Goal: Task Accomplishment & Management: Use online tool/utility

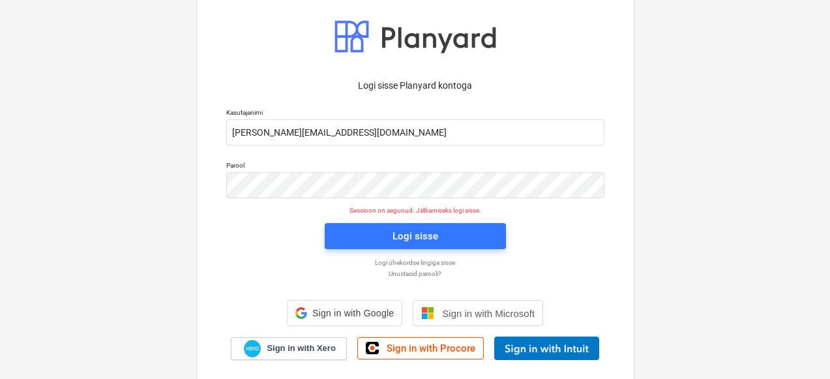
scroll to position [46, 0]
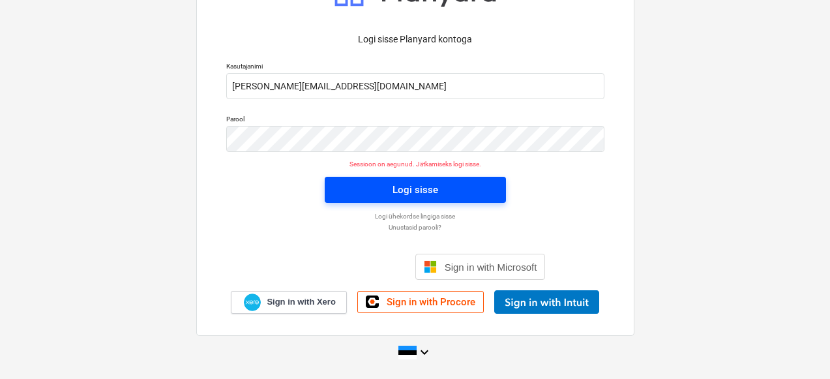
click at [377, 188] on span "Logi sisse" at bounding box center [416, 189] width 150 height 17
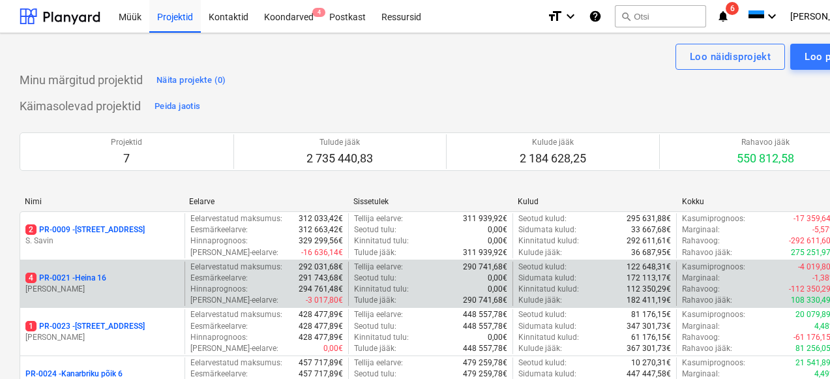
click at [121, 281] on div "4 PR-0021 - Heina 16" at bounding box center [102, 278] width 154 height 11
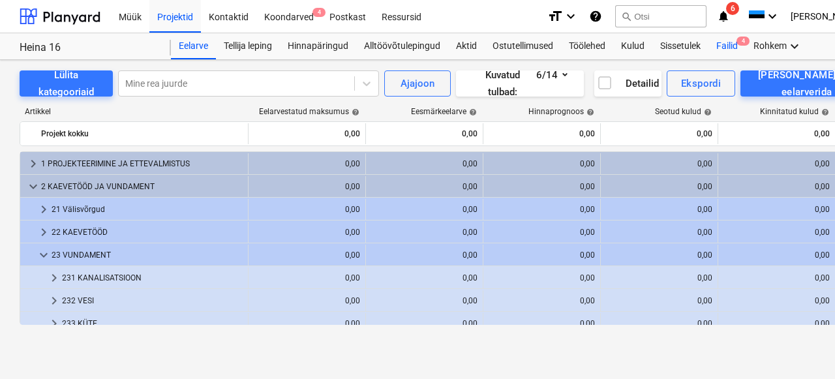
click at [731, 52] on div "Failid 4" at bounding box center [726, 46] width 37 height 26
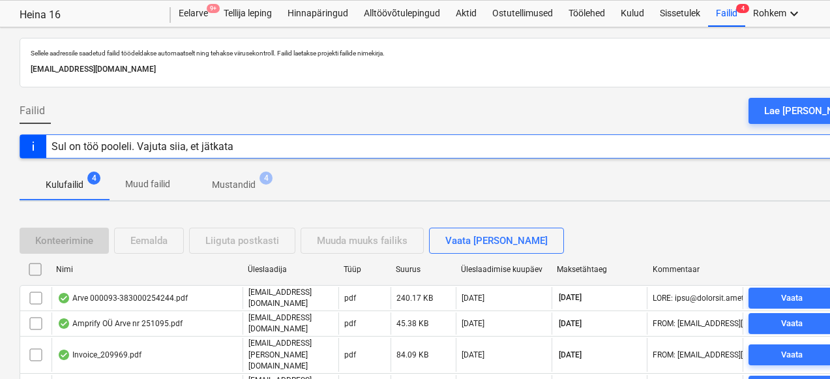
scroll to position [84, 0]
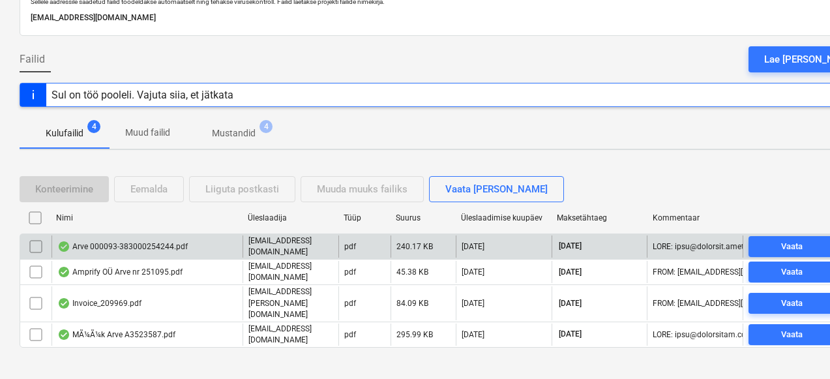
click at [197, 243] on div "Arve 000093-383000254244.pdf" at bounding box center [147, 247] width 191 height 22
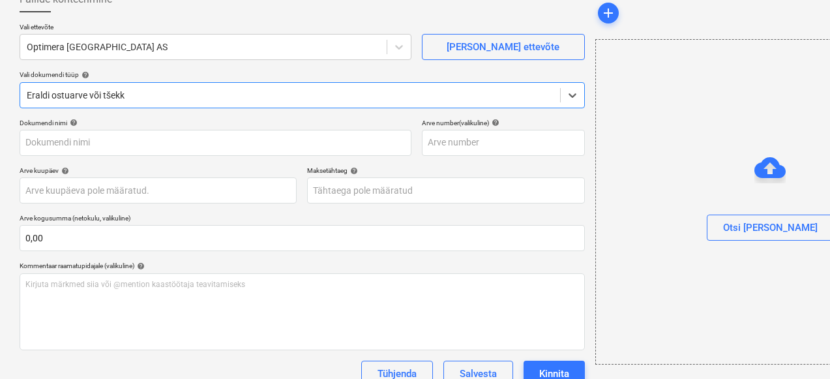
type input "000093-383000254244"
type input "[DATE]"
type input "01 Nov 2025"
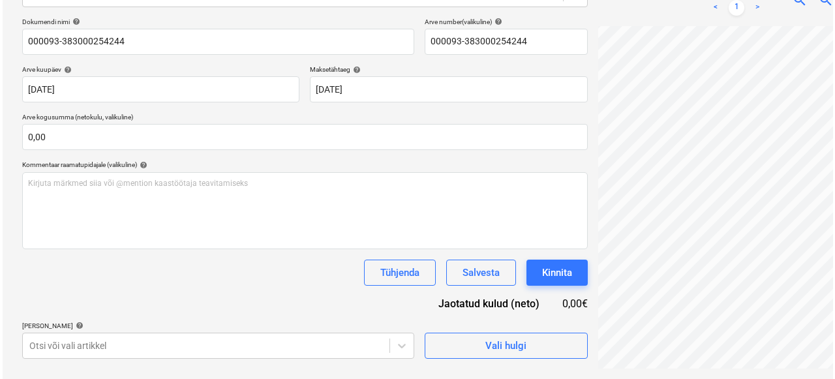
scroll to position [72, 0]
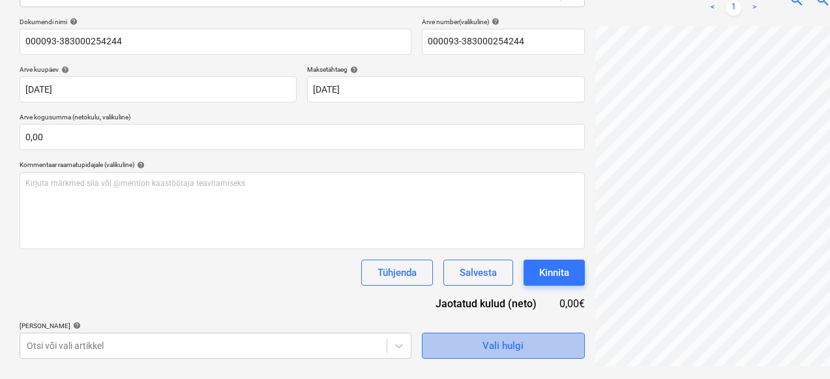
click at [483, 352] on div "Vali hulgi" at bounding box center [503, 345] width 41 height 17
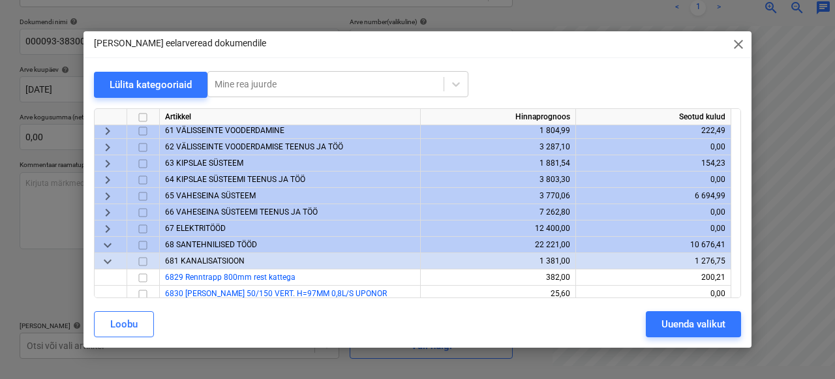
scroll to position [61, 0]
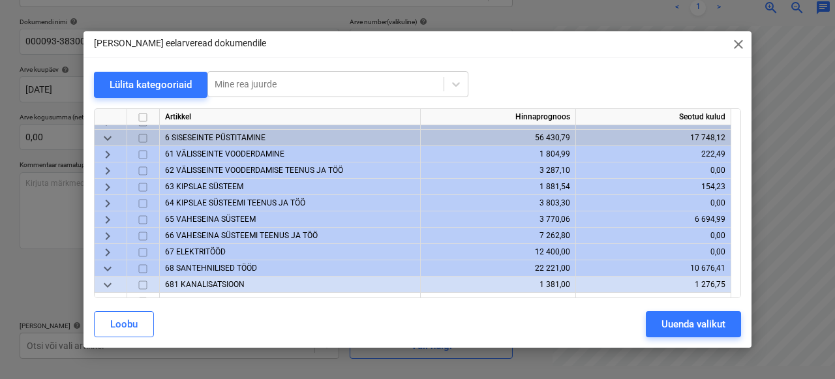
click at [212, 184] on span "63 KIPSLAE SÜSTEEM" at bounding box center [204, 186] width 78 height 9
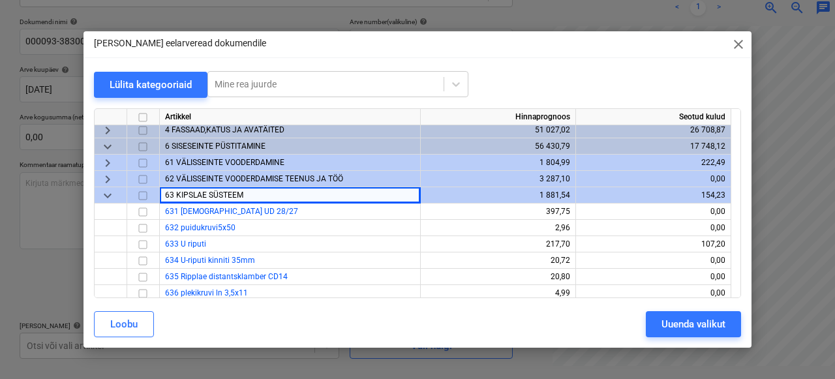
scroll to position [53, 0]
click at [117, 197] on div "keyboard_arrow_down" at bounding box center [111, 195] width 33 height 16
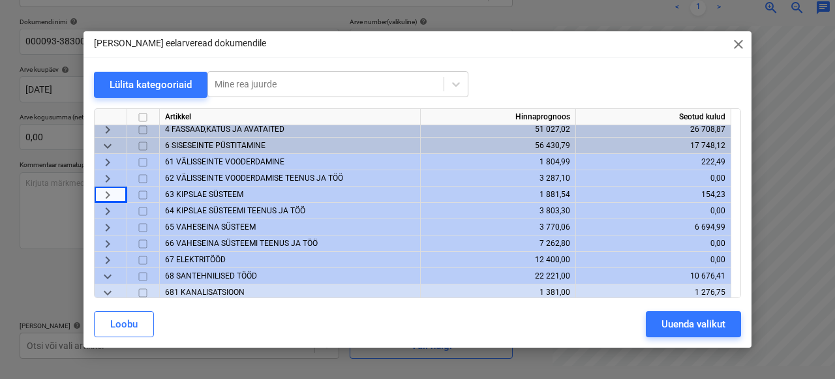
click at [196, 228] on span "65 VAHESEINA SÜSTEEM" at bounding box center [210, 226] width 91 height 9
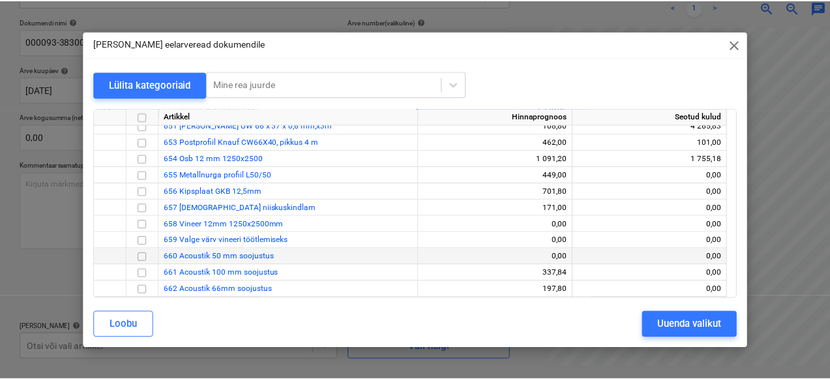
scroll to position [233, 0]
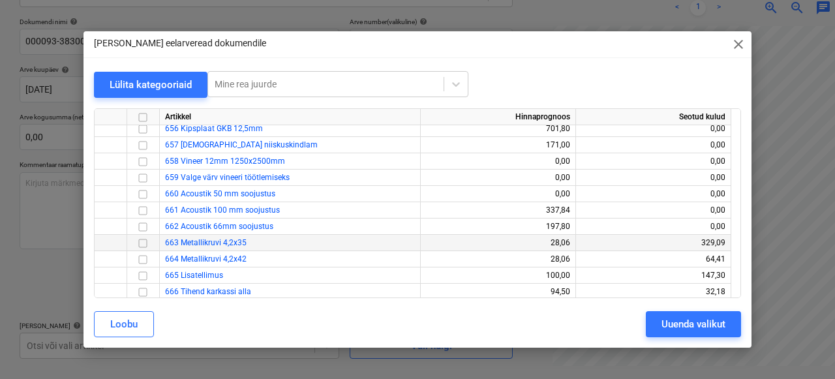
click at [142, 245] on input "checkbox" at bounding box center [143, 244] width 16 height 16
click at [684, 320] on div "Uuenda valikut" at bounding box center [694, 324] width 64 height 17
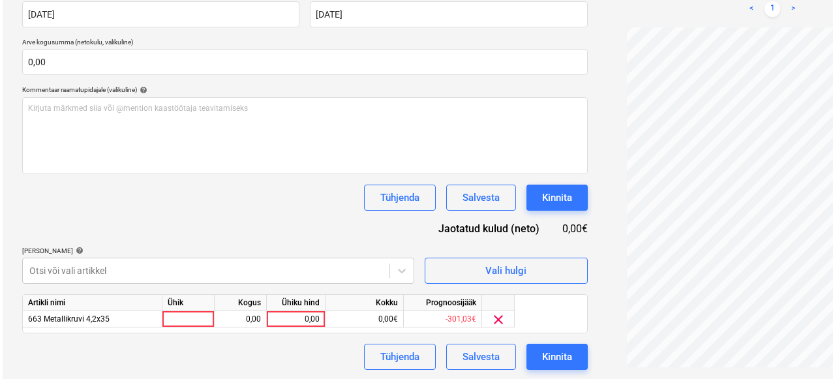
scroll to position [262, 0]
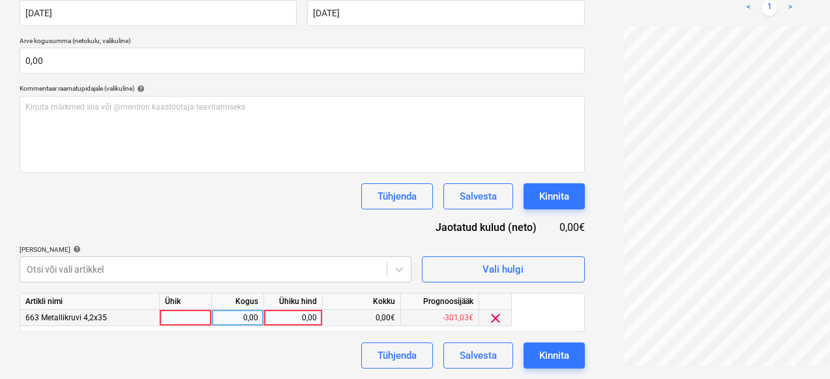
click at [202, 320] on div at bounding box center [186, 318] width 52 height 16
click at [236, 321] on div "0,00" at bounding box center [237, 318] width 41 height 16
click at [297, 316] on div "0,00" at bounding box center [293, 318] width 48 height 16
type input "141,35"
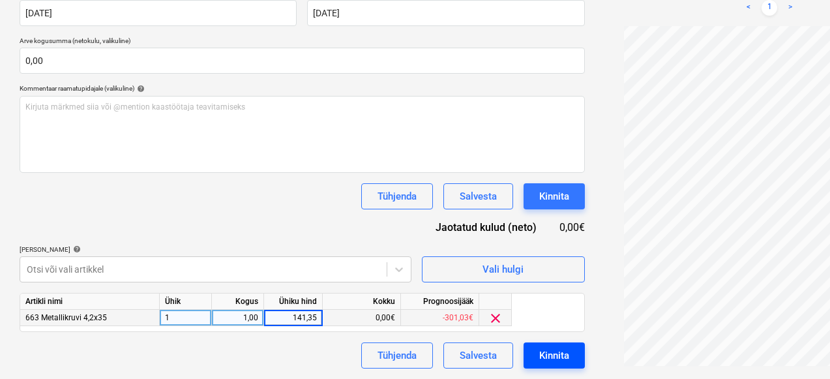
click at [524, 354] on button "Kinnita" at bounding box center [554, 355] width 61 height 26
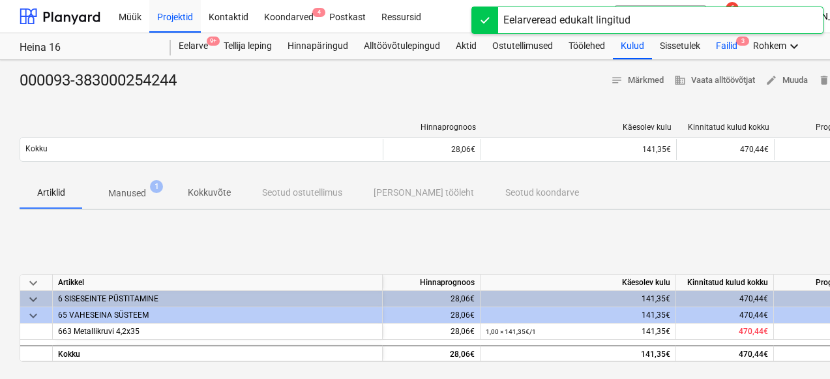
click at [727, 48] on div "Failid 3" at bounding box center [726, 46] width 37 height 26
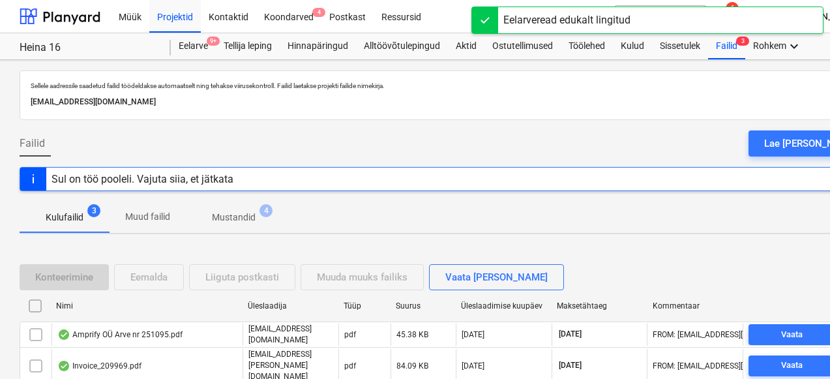
scroll to position [82, 0]
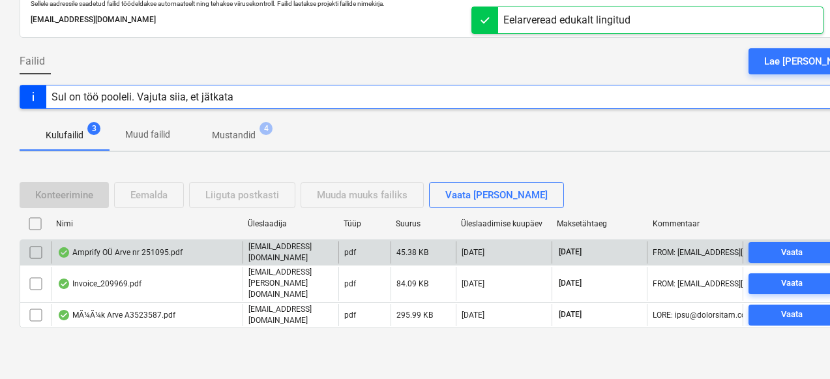
click at [114, 255] on div "Amprify OÜ Arve nr 251095.pdf" at bounding box center [119, 252] width 125 height 10
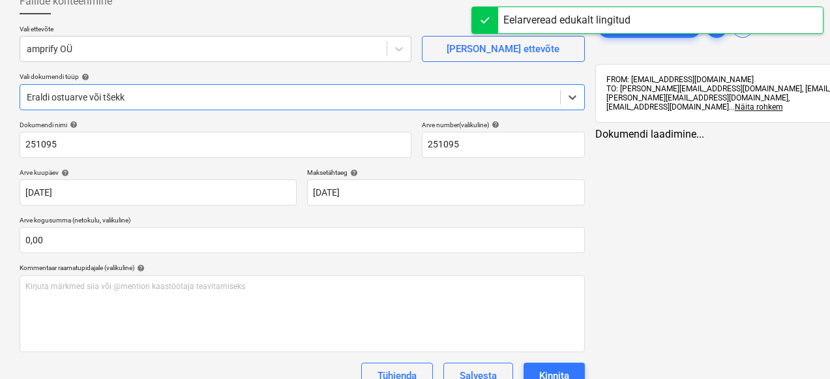
type input "251095"
type input "03 Oct 2025"
type input "02 Nov 2025"
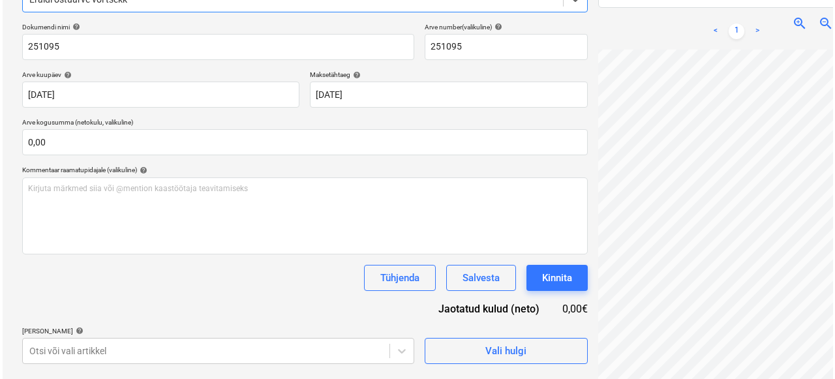
scroll to position [185, 0]
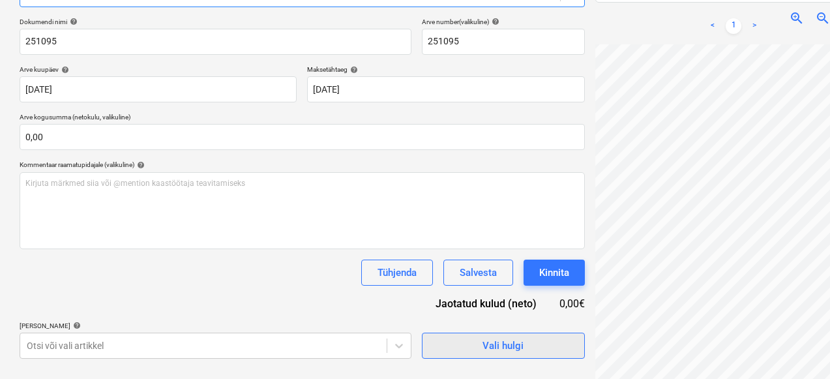
click at [472, 343] on span "Vali hulgi" at bounding box center [503, 345] width 130 height 17
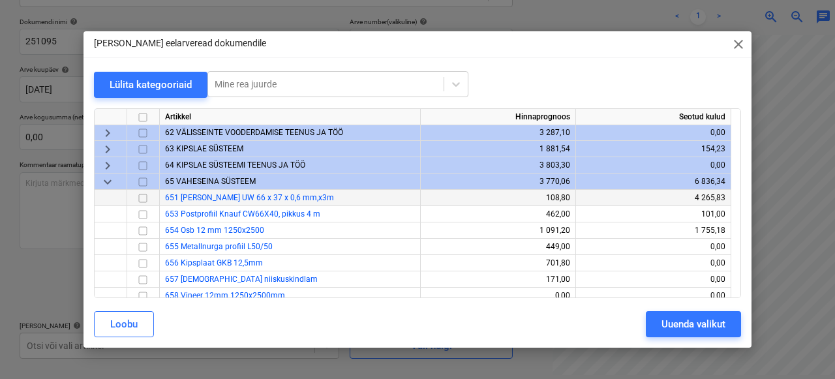
scroll to position [91, 0]
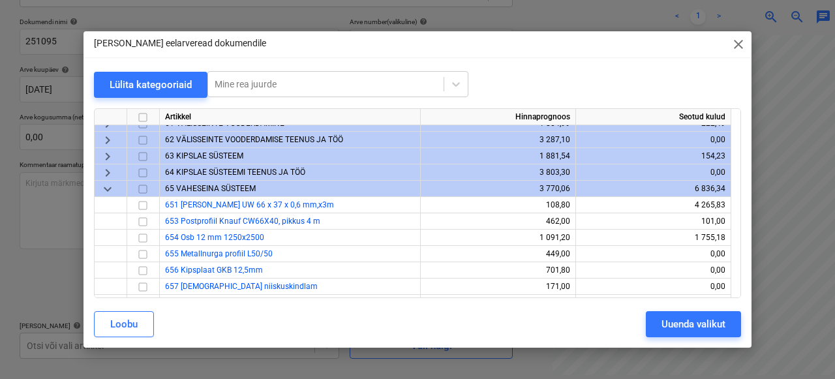
click at [116, 189] on div "keyboard_arrow_down" at bounding box center [111, 189] width 33 height 16
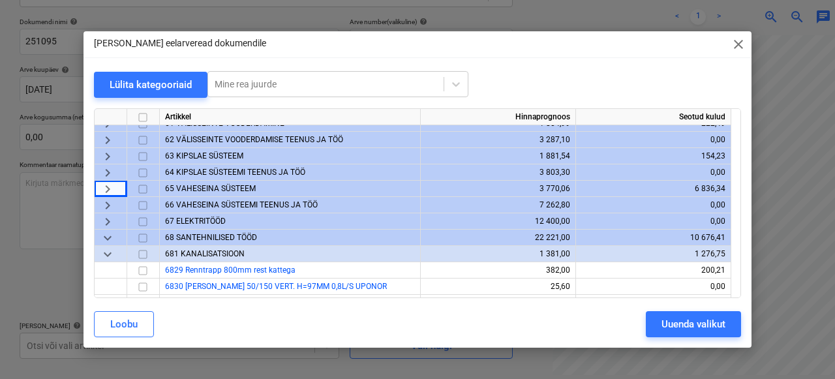
click at [182, 219] on span "67 ELEKTRITÖÖD" at bounding box center [195, 221] width 61 height 9
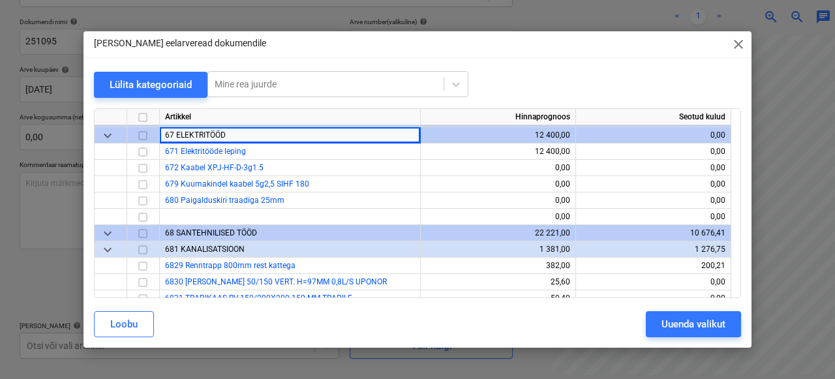
scroll to position [155, 0]
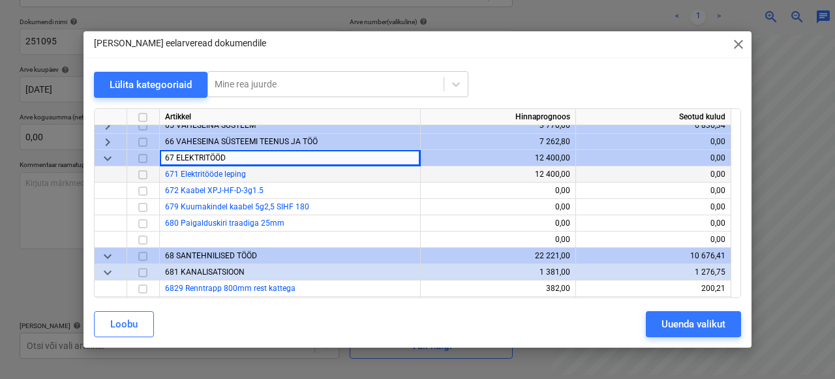
click at [142, 174] on input "checkbox" at bounding box center [143, 175] width 16 height 16
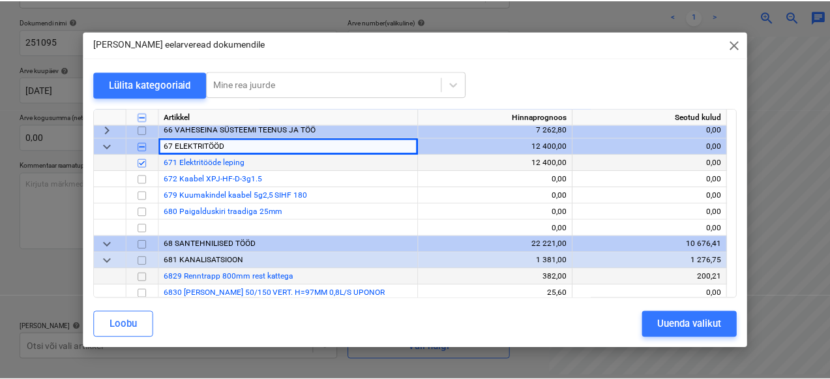
scroll to position [165, 0]
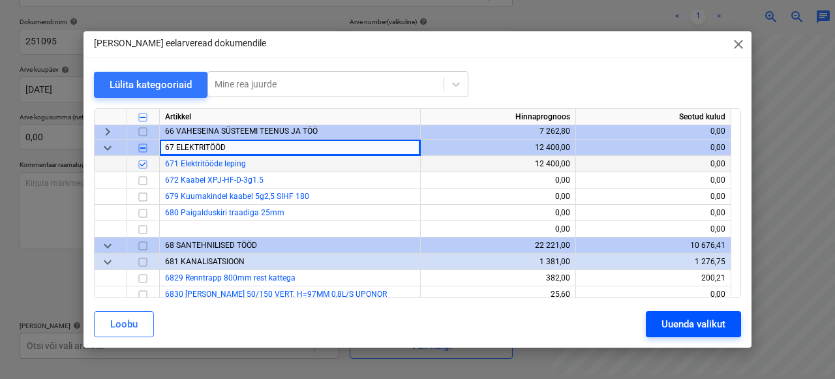
click at [693, 331] on div "Uuenda valikut" at bounding box center [694, 324] width 64 height 17
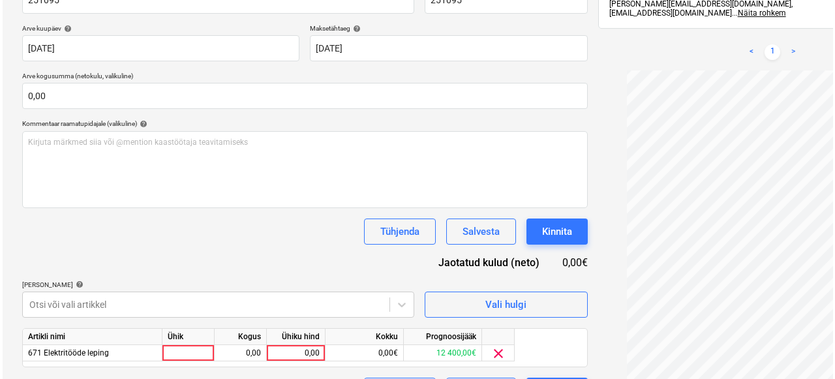
scroll to position [262, 0]
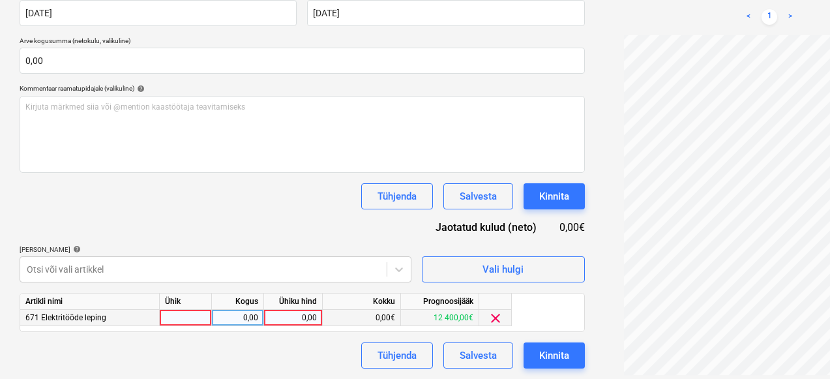
click at [189, 314] on div at bounding box center [186, 318] width 52 height 16
click at [235, 318] on div "0,00" at bounding box center [237, 318] width 41 height 16
type input "1"
click at [277, 319] on div "0,00" at bounding box center [293, 318] width 48 height 16
type input "229,14"
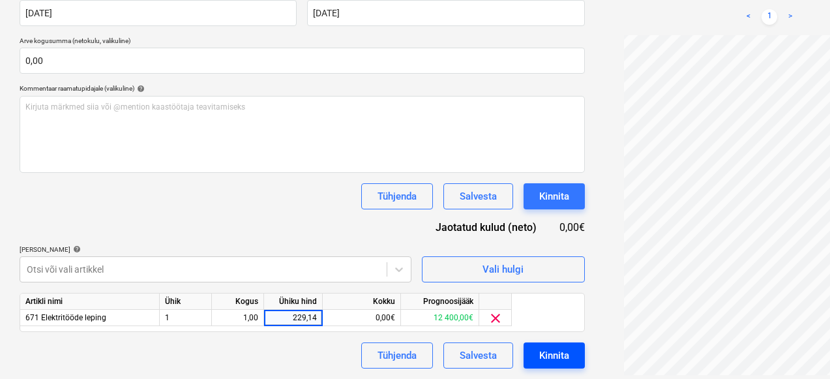
click at [540, 349] on div "Kinnita" at bounding box center [555, 355] width 30 height 17
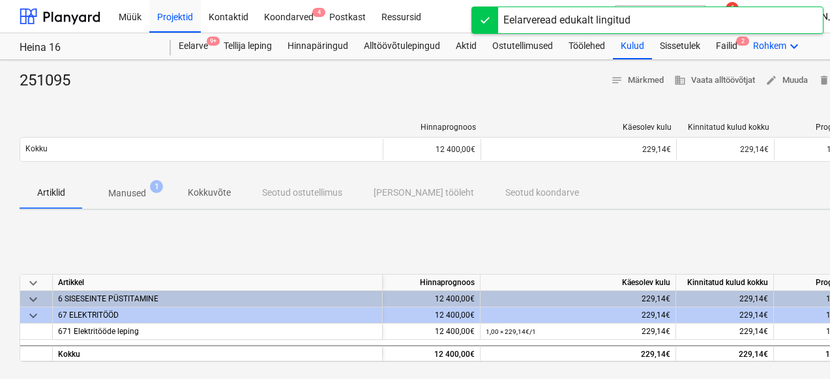
click at [748, 53] on div "Rohkem keyboard_arrow_down" at bounding box center [778, 46] width 65 height 26
click at [739, 46] on div at bounding box center [415, 189] width 830 height 379
click at [732, 44] on div "Failid 2" at bounding box center [726, 46] width 37 height 26
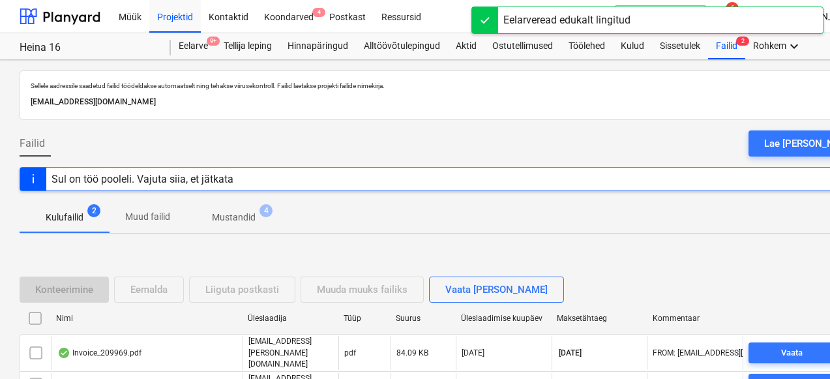
scroll to position [82, 0]
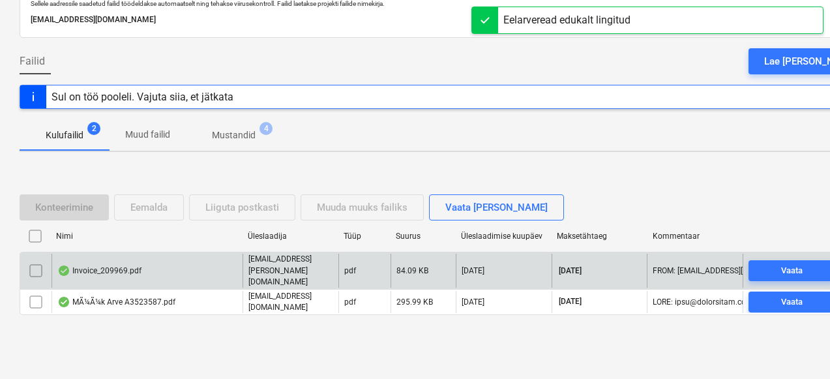
click at [115, 280] on div "Invoice_209969.pdf" at bounding box center [147, 270] width 191 height 33
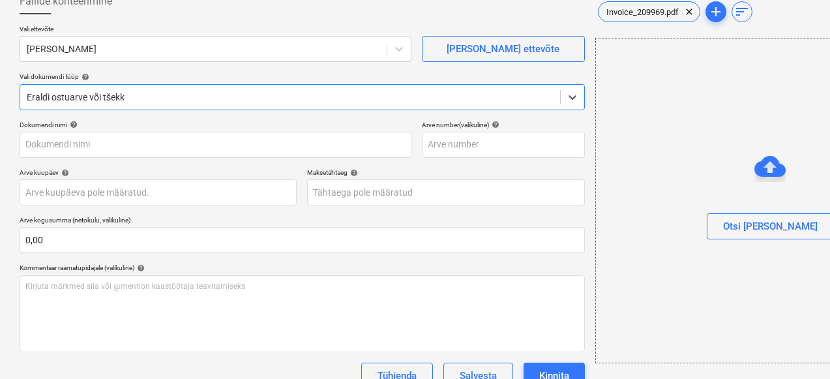
type input "209969"
type input "30 Sep 2025"
type input "14 Oct 2025"
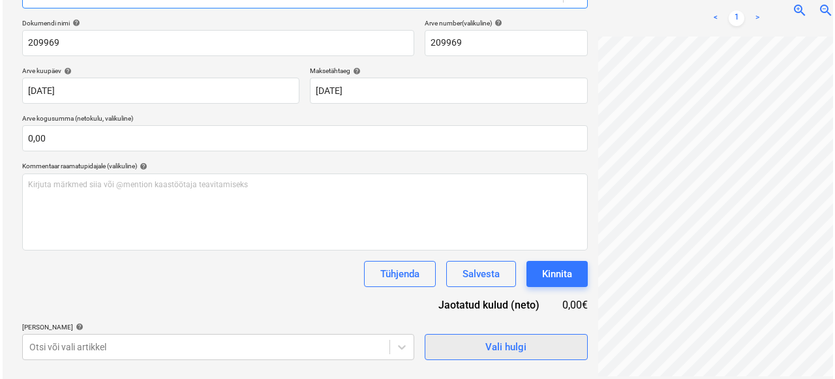
scroll to position [185, 0]
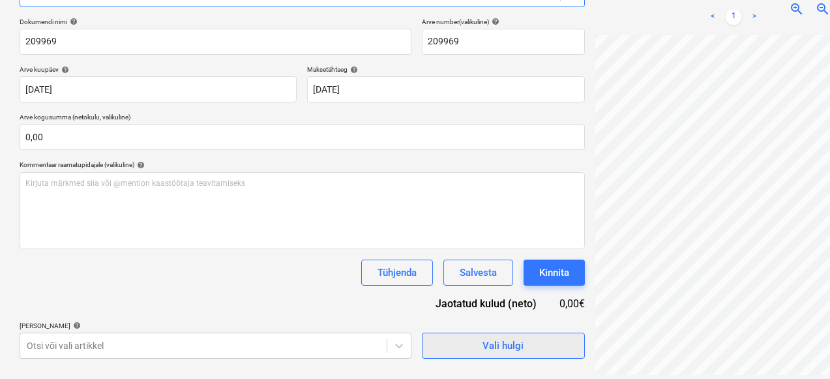
click at [483, 353] on div "Vali hulgi" at bounding box center [503, 345] width 41 height 17
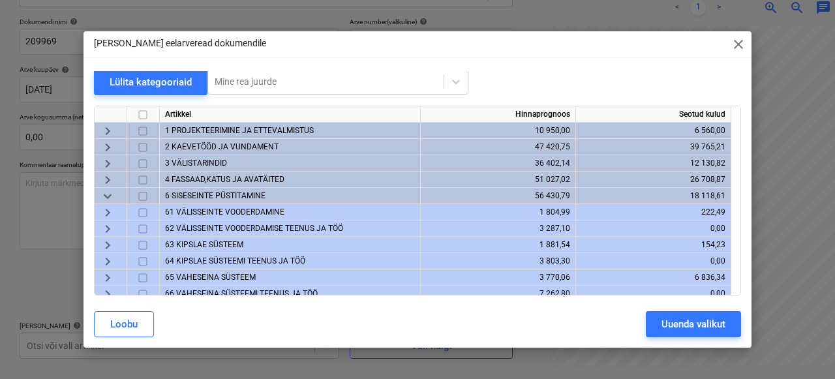
scroll to position [0, 0]
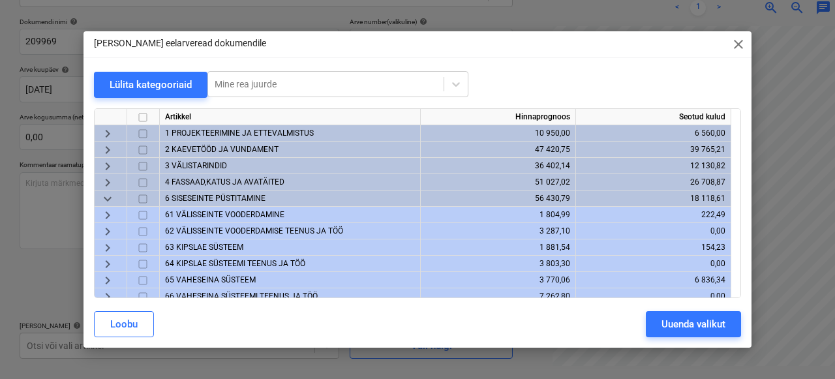
click at [104, 199] on span "keyboard_arrow_down" at bounding box center [108, 199] width 16 height 16
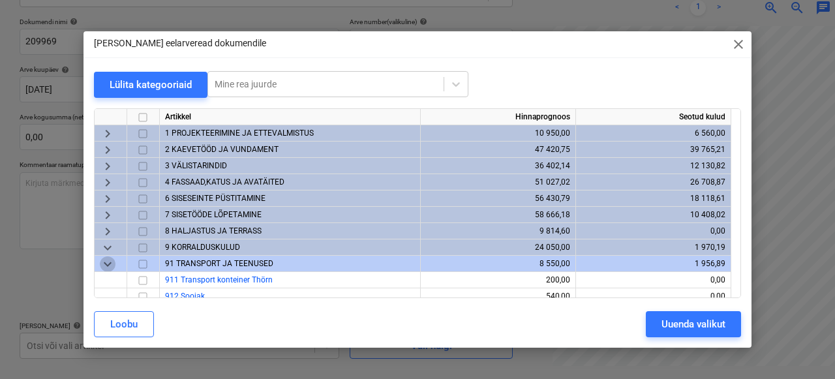
click at [115, 260] on span "keyboard_arrow_down" at bounding box center [108, 264] width 16 height 16
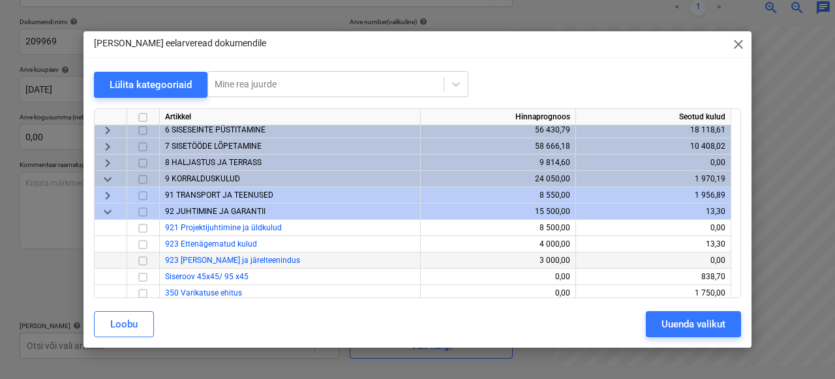
scroll to position [74, 0]
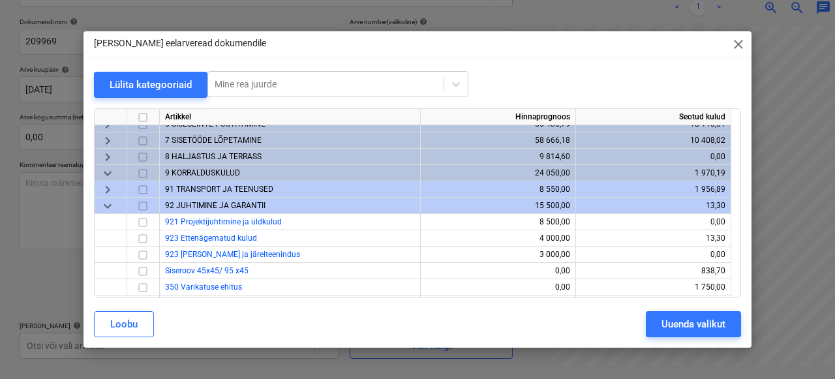
click at [104, 190] on span "keyboard_arrow_right" at bounding box center [108, 190] width 16 height 16
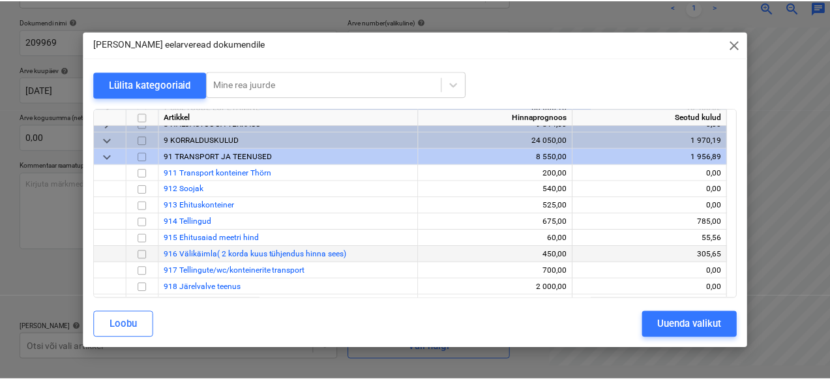
scroll to position [121, 0]
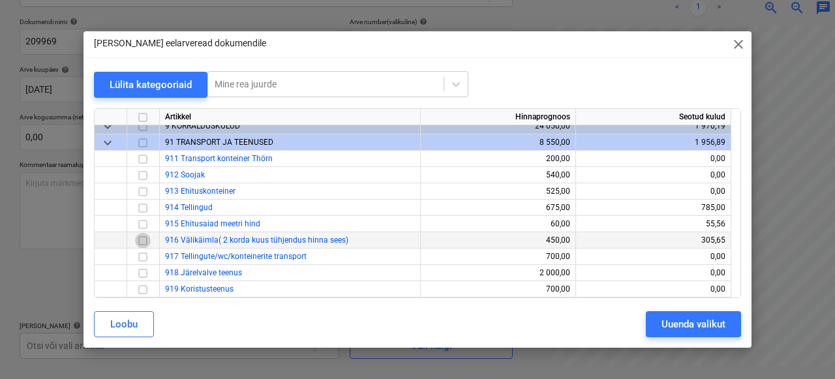
click at [144, 238] on input "checkbox" at bounding box center [143, 241] width 16 height 16
click at [723, 322] on div "Uuenda valikut" at bounding box center [694, 324] width 64 height 17
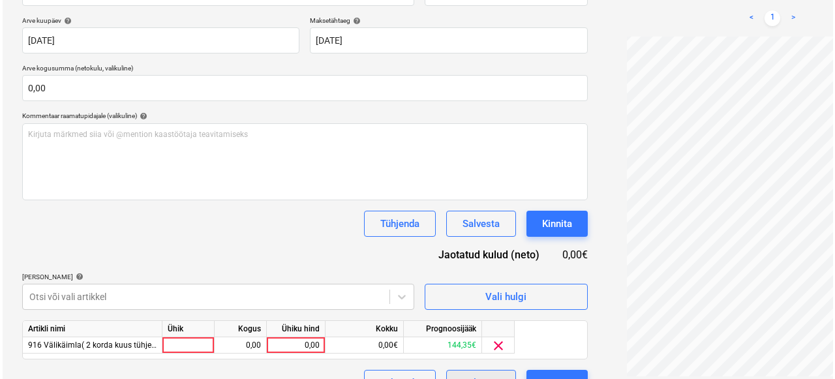
scroll to position [262, 0]
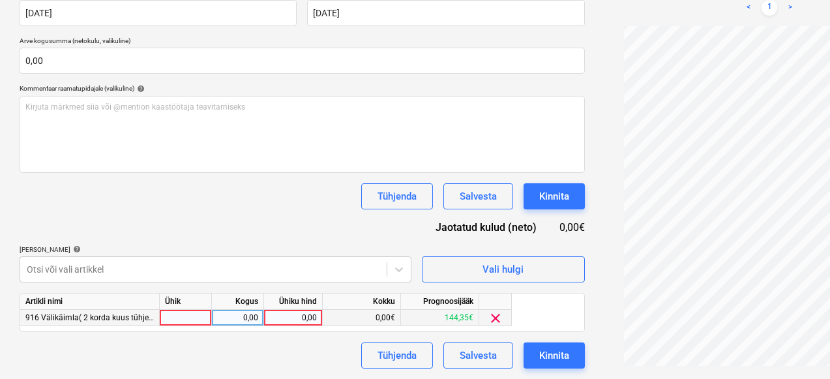
click at [202, 319] on div at bounding box center [186, 318] width 52 height 16
click at [237, 321] on div "0,00" at bounding box center [237, 318] width 41 height 16
type input "1"
click at [301, 312] on div "0,00" at bounding box center [293, 318] width 48 height 16
type input "186"
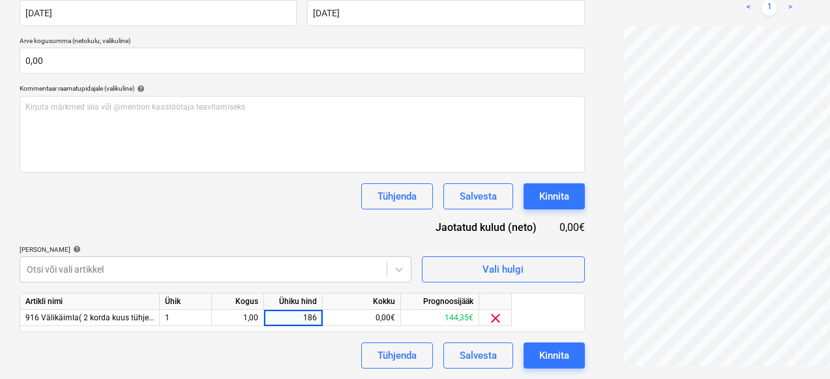
click at [267, 351] on div "Tühjenda Salvesta Kinnita" at bounding box center [303, 355] width 566 height 26
click at [524, 357] on button "Kinnita" at bounding box center [554, 355] width 61 height 26
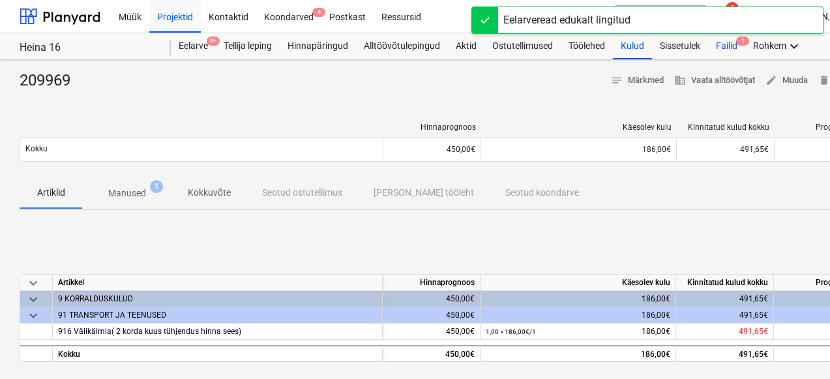
click at [740, 48] on div "Failid 1" at bounding box center [726, 46] width 37 height 26
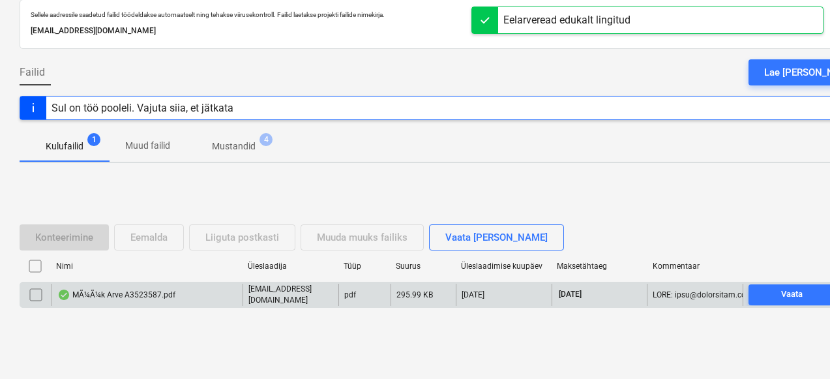
scroll to position [82, 0]
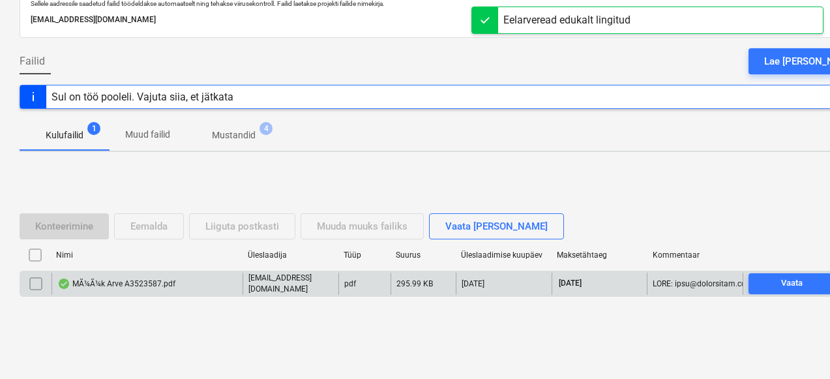
click at [135, 281] on div "MÃ¼Ã¼k Arve A3523587.pdf" at bounding box center [116, 284] width 118 height 10
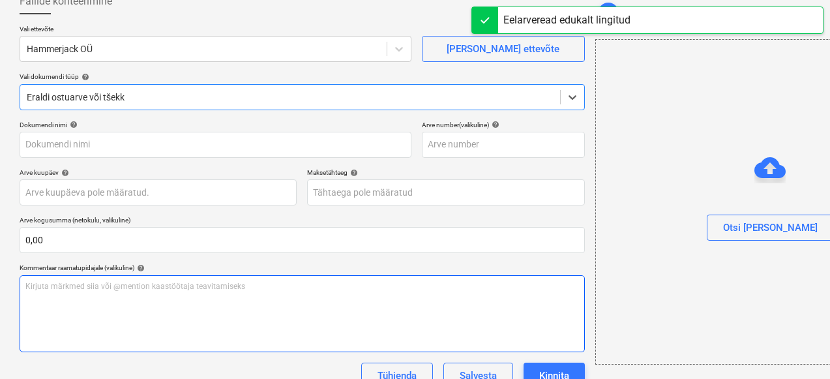
type input "A3523587"
type input "03 Oct 2025"
type input "02 Nov 2025"
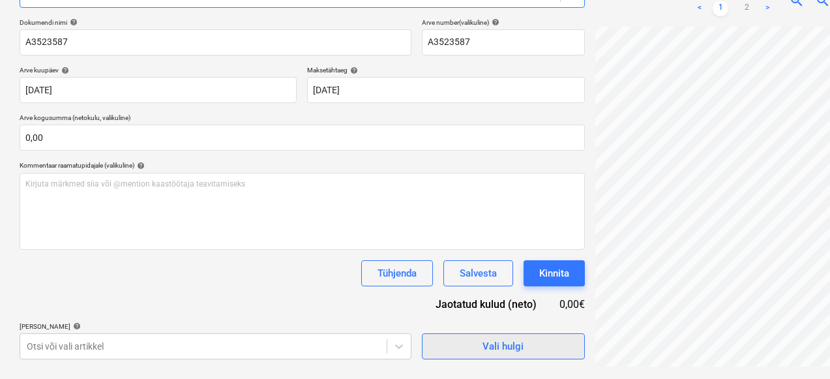
scroll to position [185, 0]
click at [438, 339] on span "Vali hulgi" at bounding box center [503, 345] width 130 height 17
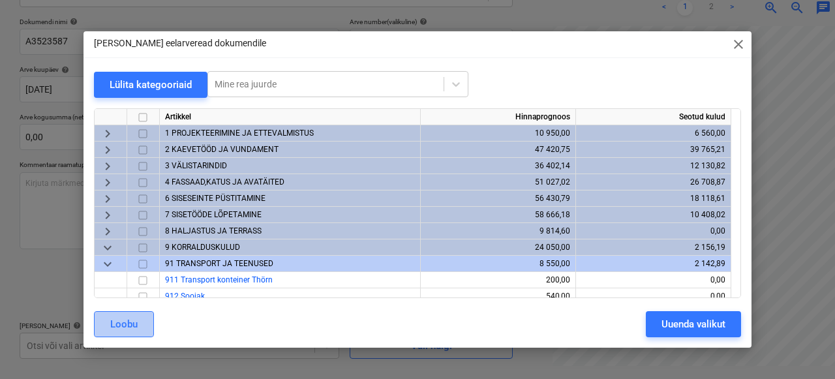
click at [115, 331] on div "Loobu" at bounding box center [123, 324] width 27 height 17
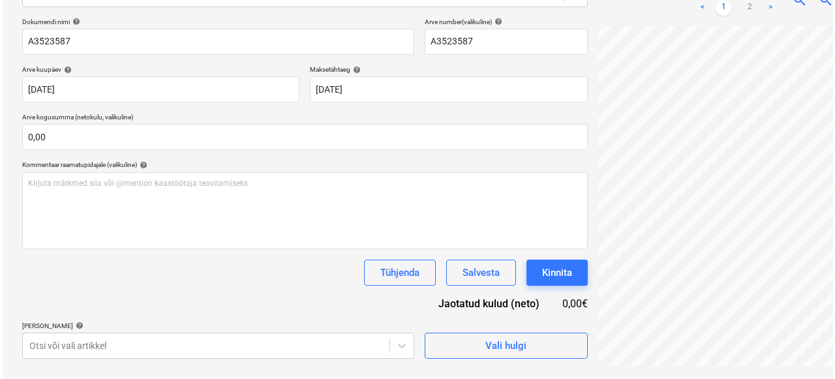
scroll to position [50, 0]
click at [765, 7] on div "Projekti nimekirja ületoomine ebaõnnestus" at bounding box center [648, 13] width 352 height 27
click at [769, 5] on div "Projekti nimekirja ületoomine ebaõnnestus" at bounding box center [648, 13] width 352 height 27
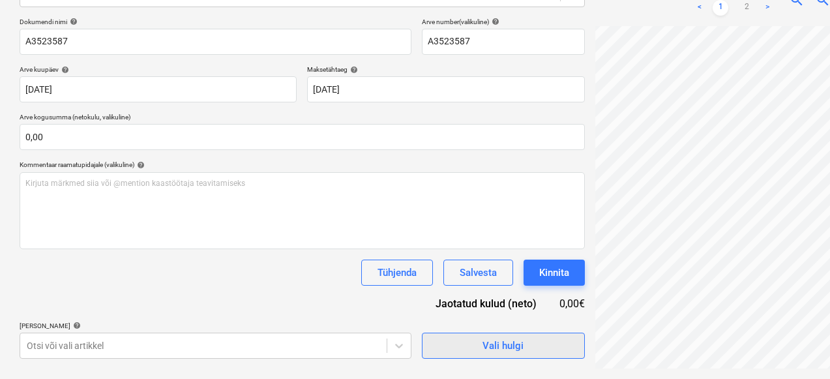
click at [455, 344] on span "Vali hulgi" at bounding box center [503, 345] width 130 height 17
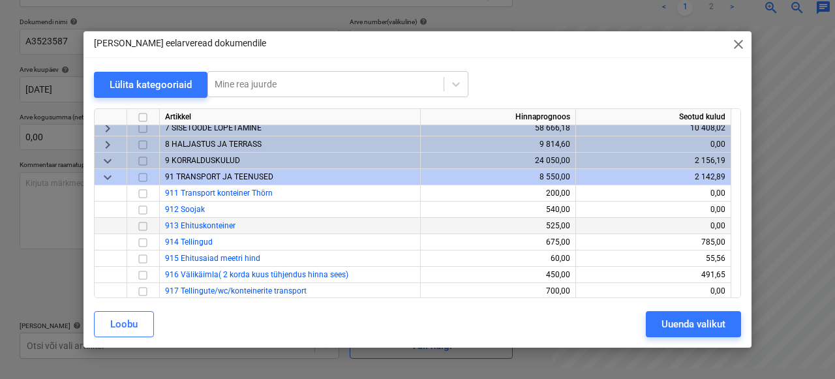
scroll to position [73, 0]
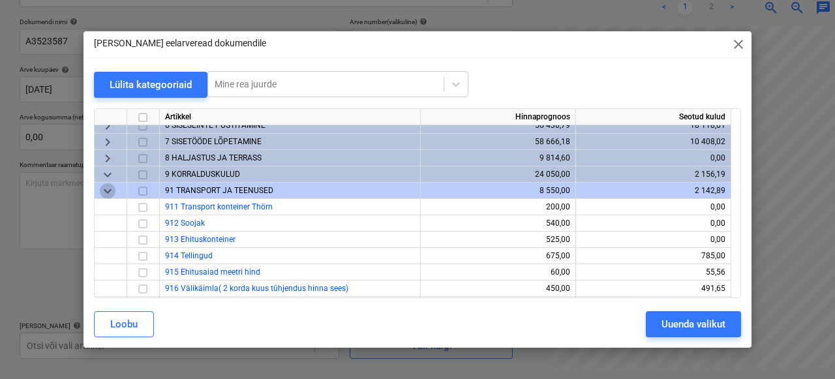
click at [110, 192] on span "keyboard_arrow_down" at bounding box center [108, 191] width 16 height 16
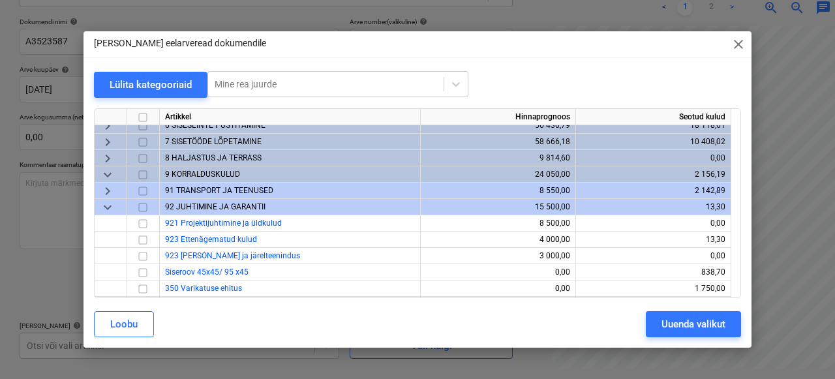
click at [199, 152] on div "8 HALJASTUS JA TERRASS" at bounding box center [290, 158] width 261 height 16
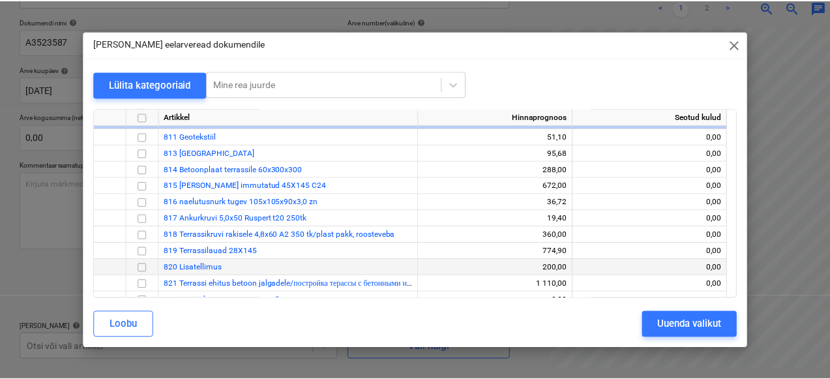
scroll to position [330, 0]
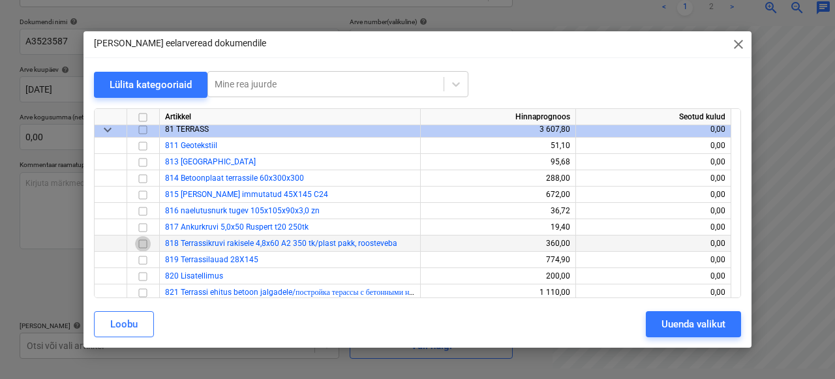
click at [144, 247] on input "checkbox" at bounding box center [143, 244] width 16 height 16
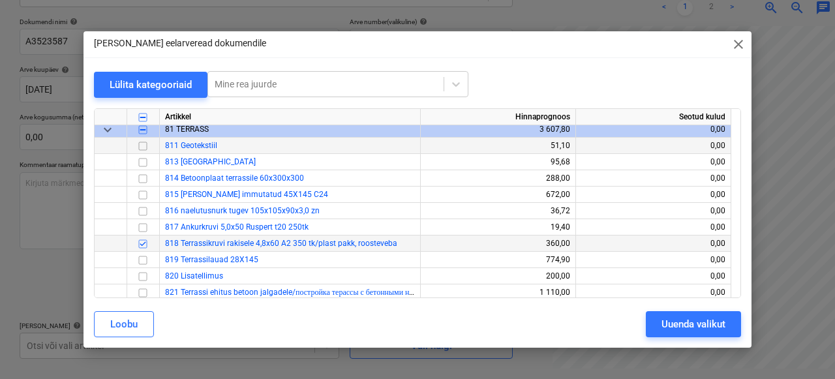
click at [142, 148] on input "checkbox" at bounding box center [143, 146] width 16 height 16
click at [147, 142] on input "checkbox" at bounding box center [143, 146] width 16 height 16
click at [674, 325] on div "Uuenda valikut" at bounding box center [694, 324] width 64 height 17
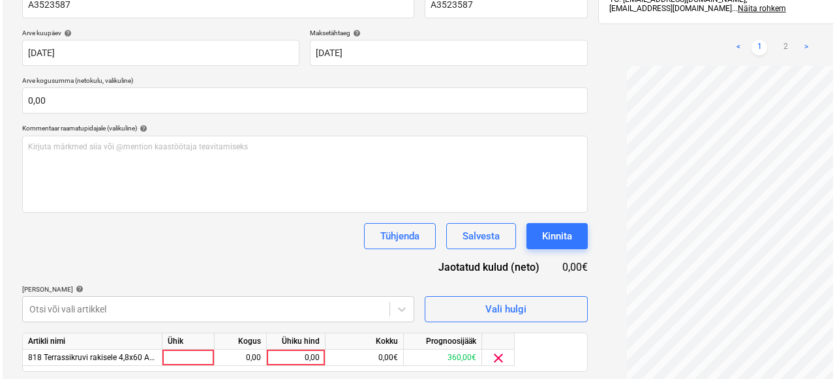
scroll to position [262, 0]
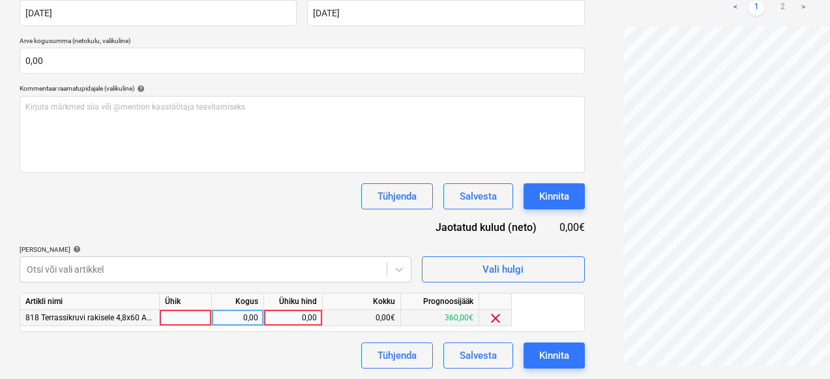
click at [203, 322] on div at bounding box center [186, 318] width 52 height 16
type input "1"
click at [254, 320] on div "0,00" at bounding box center [237, 318] width 41 height 16
click at [292, 319] on div "0,00" at bounding box center [293, 318] width 48 height 16
type input "2"
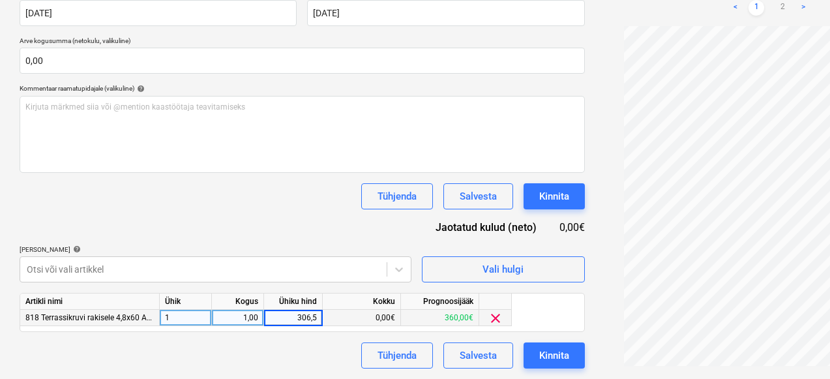
type input "306,58"
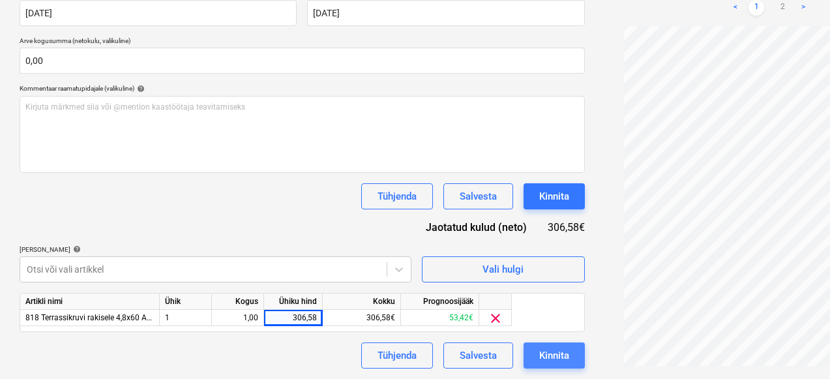
click at [524, 362] on button "Kinnita" at bounding box center [554, 355] width 61 height 26
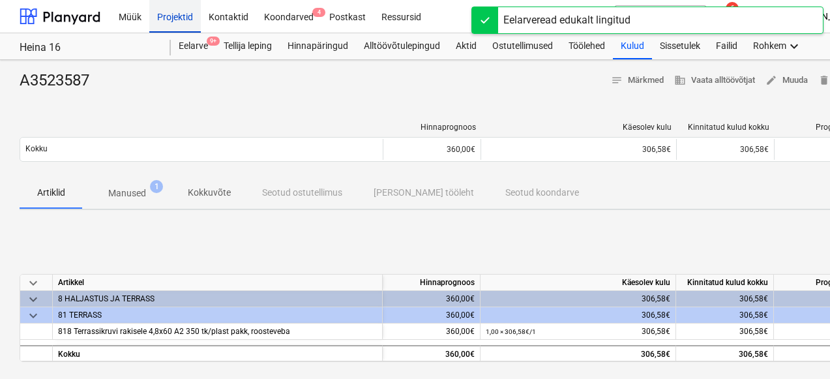
click at [182, 14] on div "Projektid" at bounding box center [175, 15] width 52 height 33
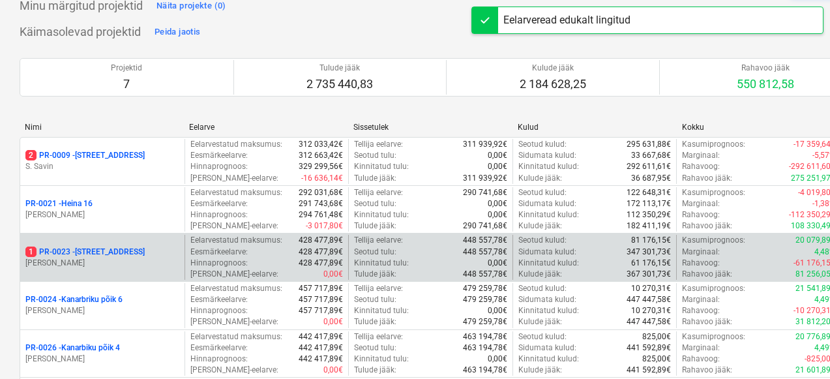
scroll to position [146, 0]
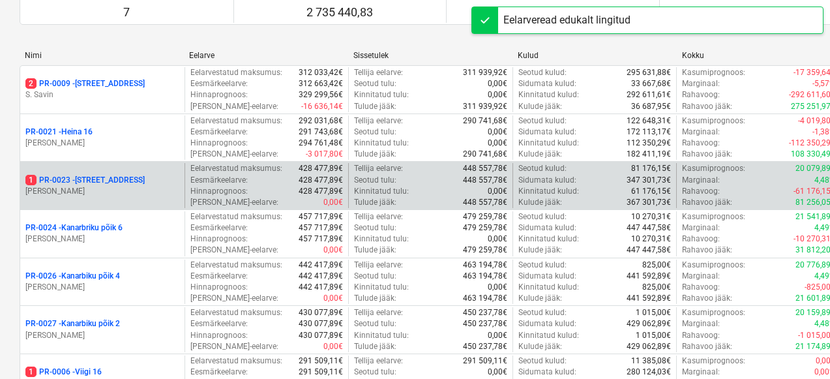
click at [136, 190] on p "E. Remel" at bounding box center [102, 191] width 154 height 11
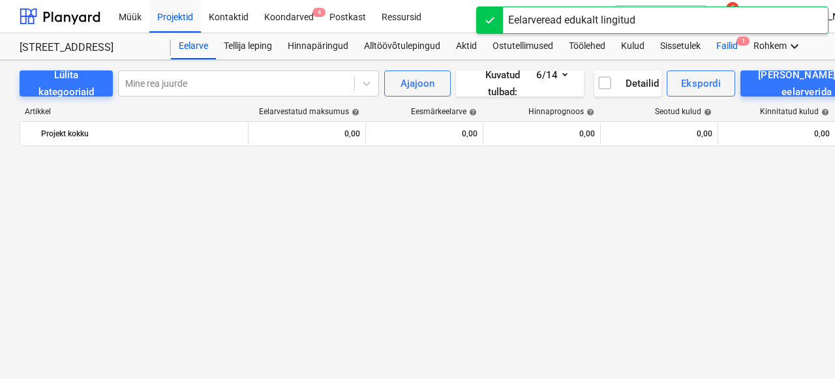
click at [729, 46] on div "Failid 1" at bounding box center [726, 46] width 37 height 26
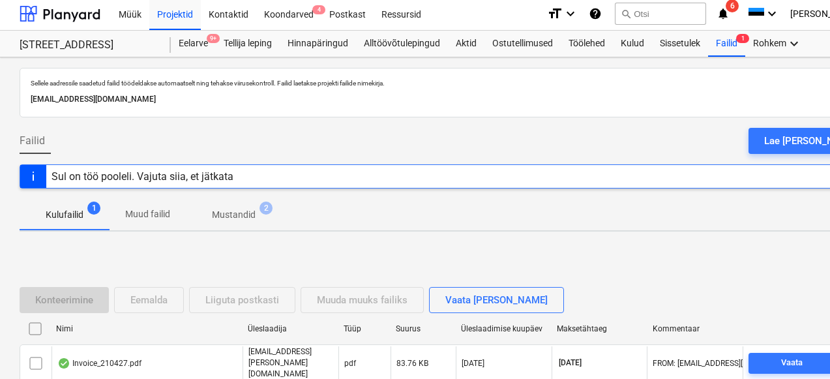
scroll to position [82, 0]
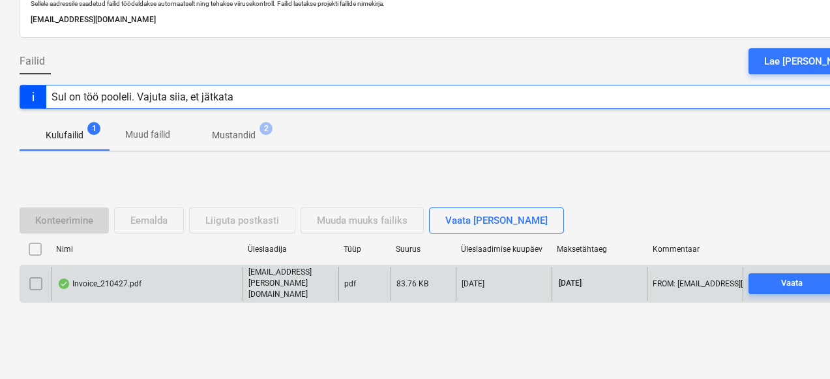
click at [163, 281] on div "Invoice_210427.pdf" at bounding box center [147, 283] width 191 height 33
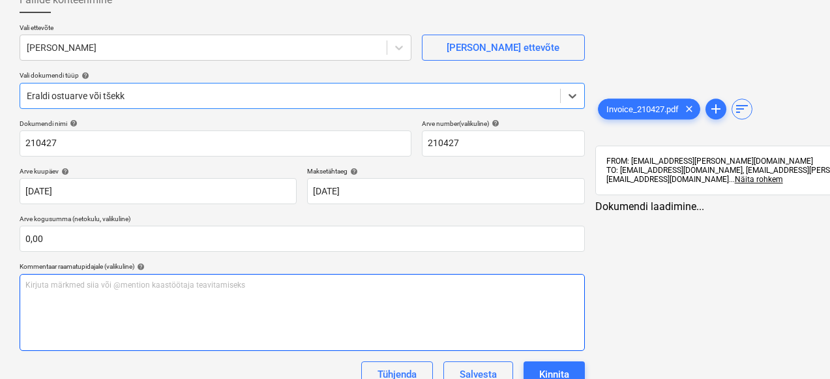
type input "210427"
type input "30 Sep 2025"
type input "14 Oct 2025"
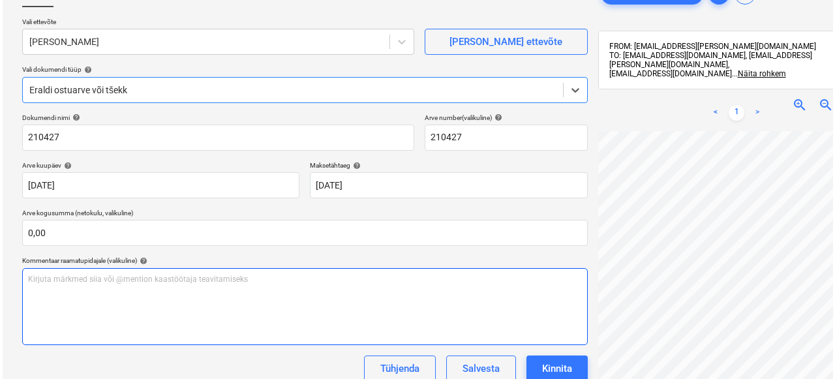
scroll to position [185, 0]
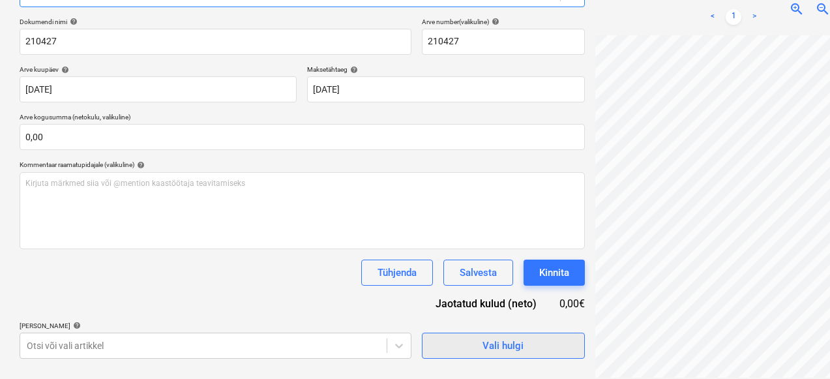
click at [483, 354] on div "Vali hulgi" at bounding box center [503, 345] width 41 height 17
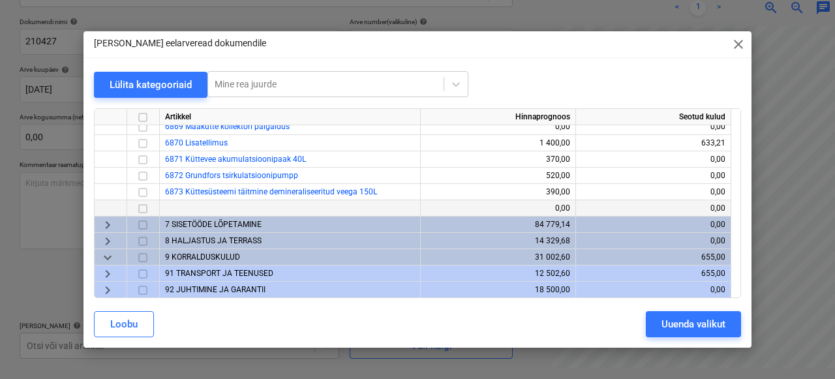
scroll to position [708, 0]
click at [206, 256] on span "9 KORRALDUSKULUD" at bounding box center [202, 256] width 75 height 9
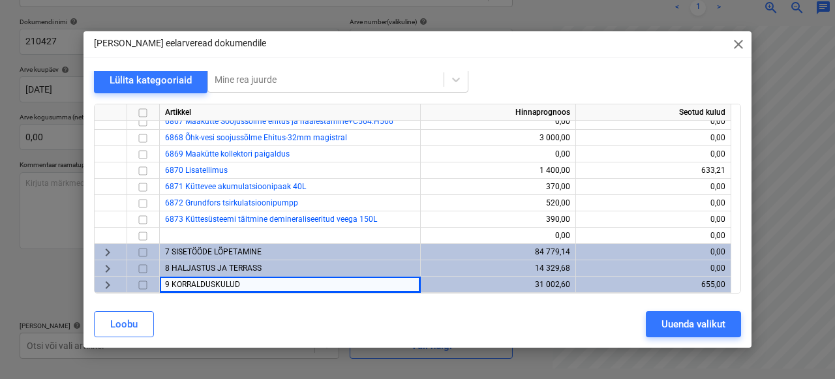
scroll to position [7, 0]
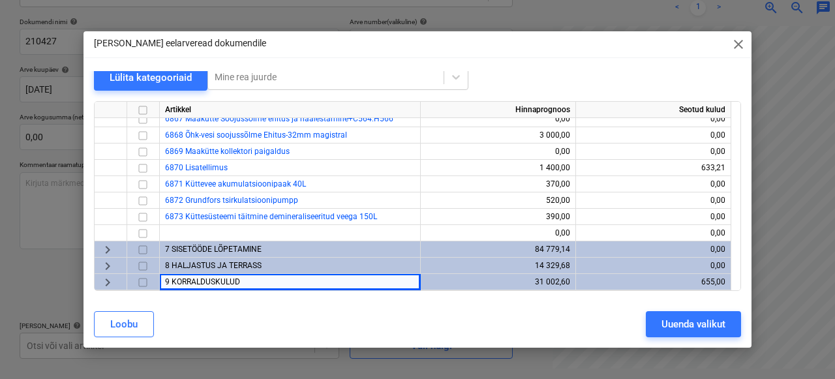
click at [119, 284] on div "keyboard_arrow_right" at bounding box center [111, 282] width 33 height 16
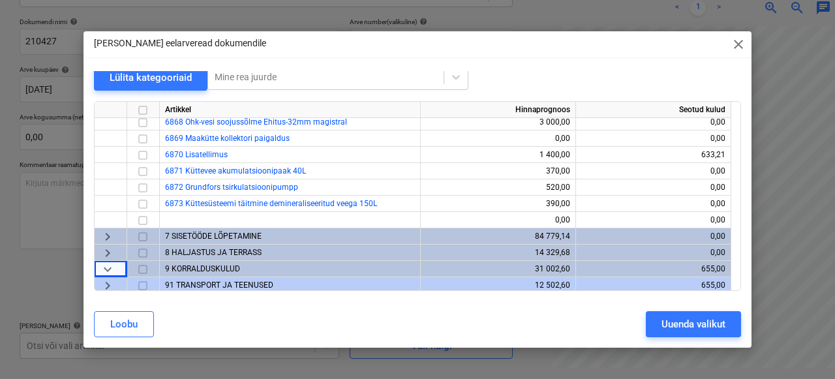
scroll to position [708, 0]
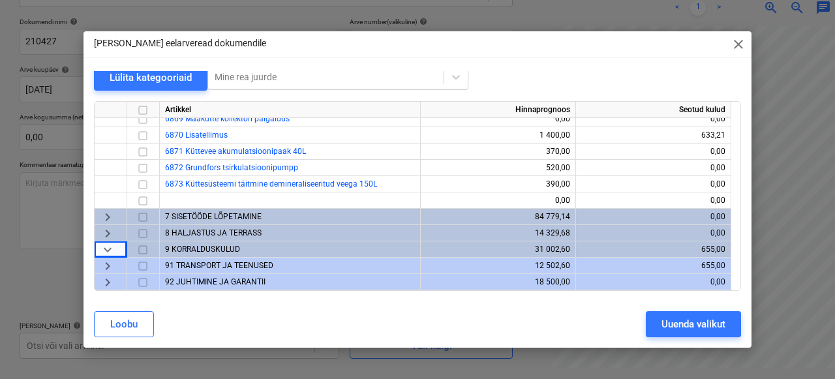
click at [230, 271] on div "91 TRANSPORT JA TEENUSED" at bounding box center [290, 266] width 261 height 16
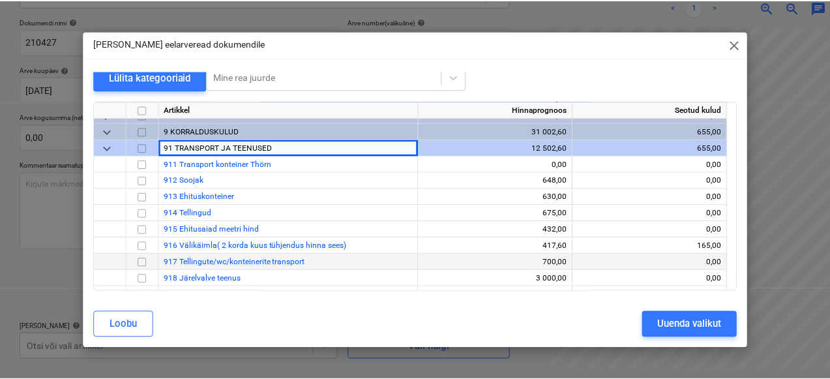
scroll to position [829, 0]
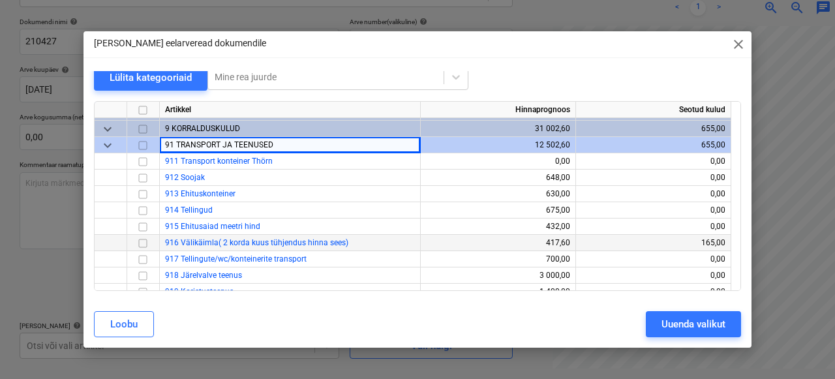
click at [142, 244] on input "checkbox" at bounding box center [143, 244] width 16 height 16
click at [707, 324] on div "Uuenda valikut" at bounding box center [694, 324] width 64 height 17
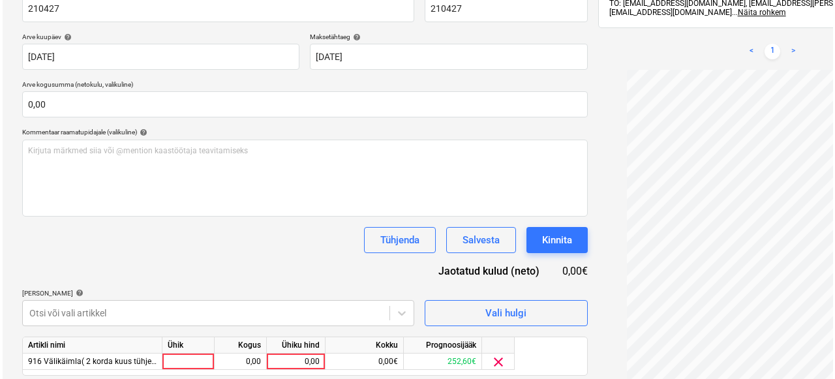
scroll to position [262, 0]
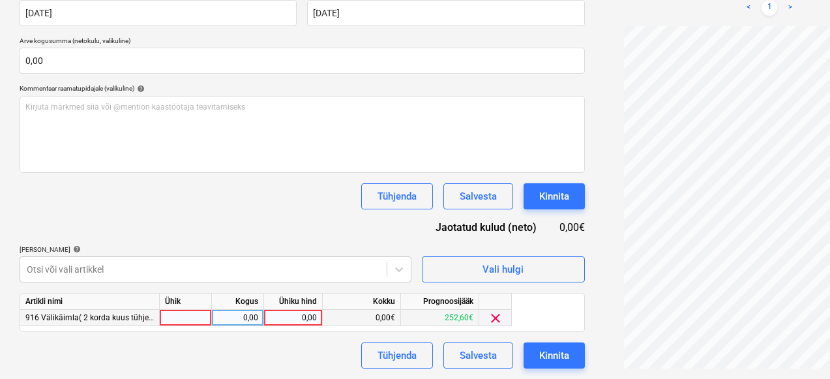
click at [195, 318] on div at bounding box center [186, 318] width 52 height 16
click at [245, 319] on div "0,00" at bounding box center [237, 318] width 41 height 16
type input "1"
click at [284, 318] on div "0,00" at bounding box center [293, 318] width 48 height 16
type input "186,72"
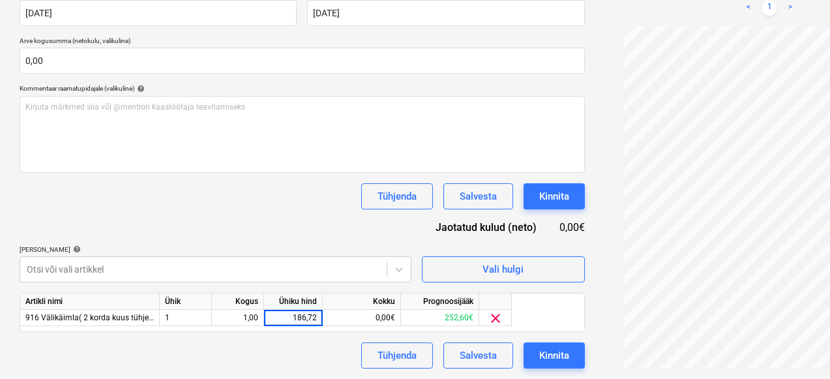
click at [235, 347] on div "Tühjenda Salvesta Kinnita" at bounding box center [303, 355] width 566 height 26
click at [540, 352] on div "Kinnita" at bounding box center [555, 355] width 30 height 17
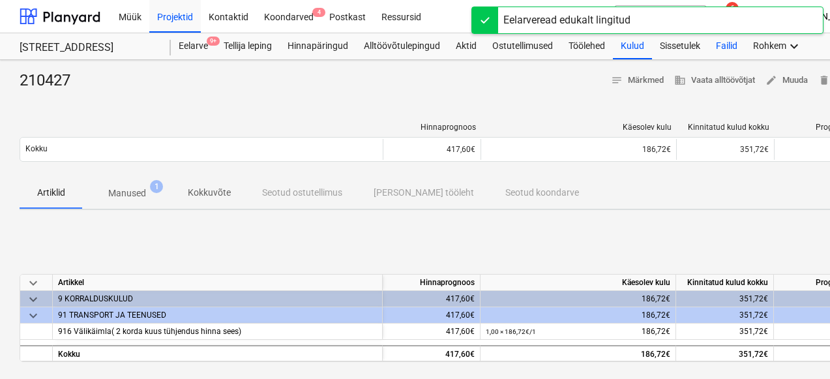
click at [725, 51] on div "Failid" at bounding box center [726, 46] width 37 height 26
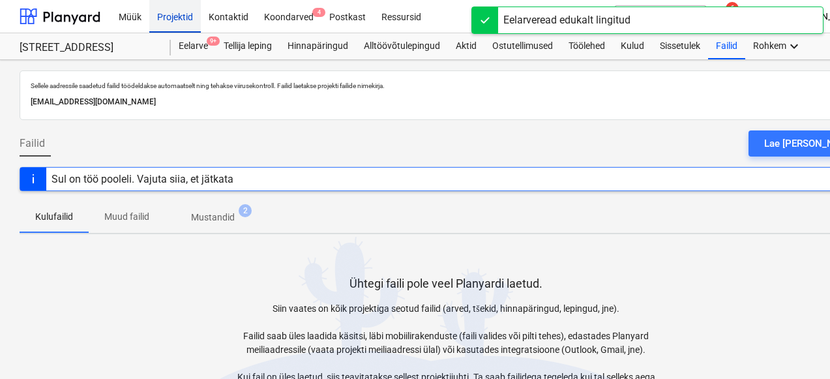
click at [180, 17] on div "Projektid" at bounding box center [175, 15] width 52 height 33
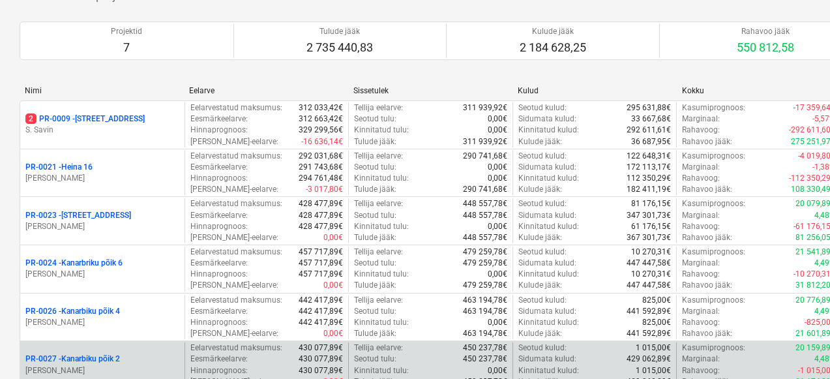
scroll to position [205, 0]
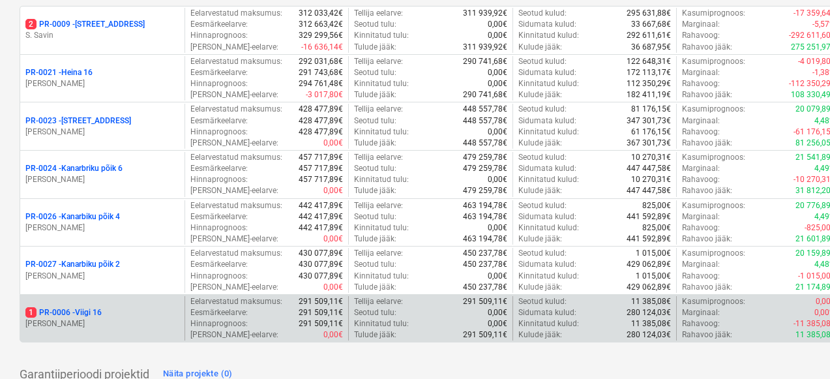
click at [106, 313] on div "1 PR-0006 - Viigi 16" at bounding box center [102, 312] width 154 height 11
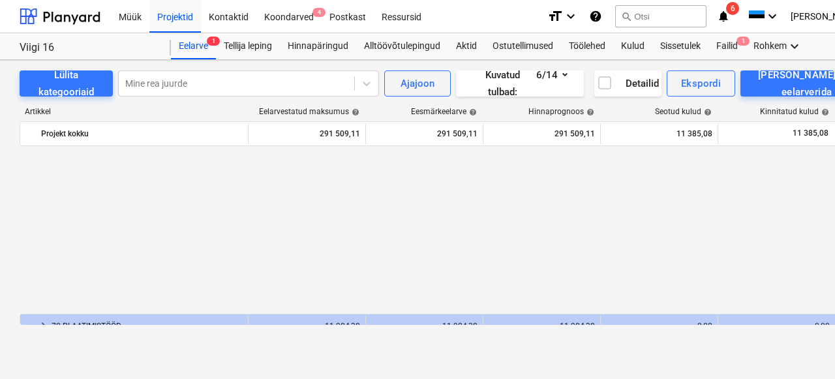
scroll to position [763, 0]
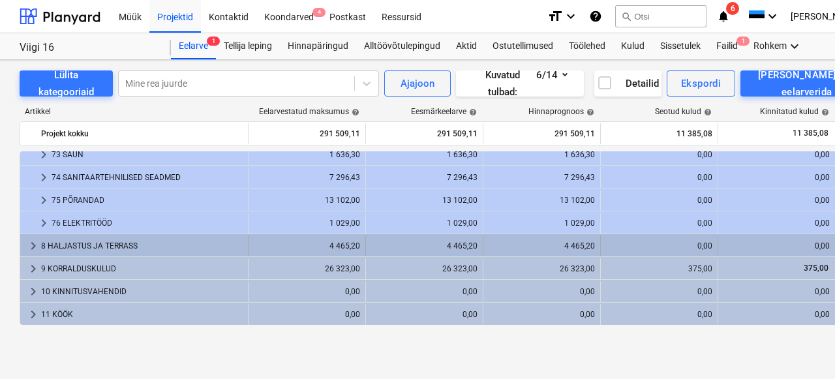
click at [80, 248] on div "8 HALJASTUS JA TERRASS" at bounding box center [142, 246] width 202 height 21
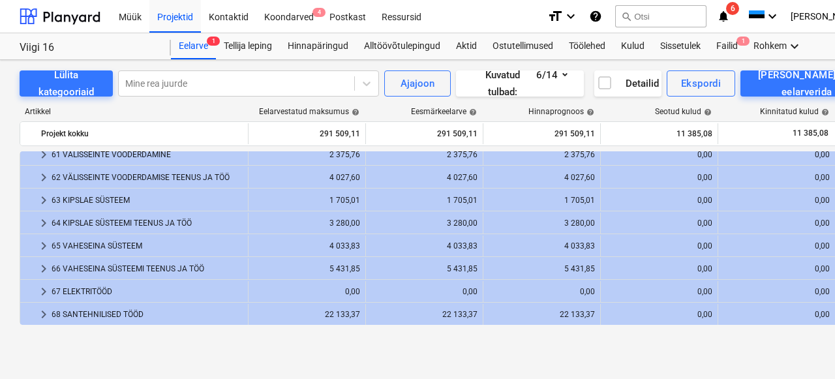
scroll to position [756, 0]
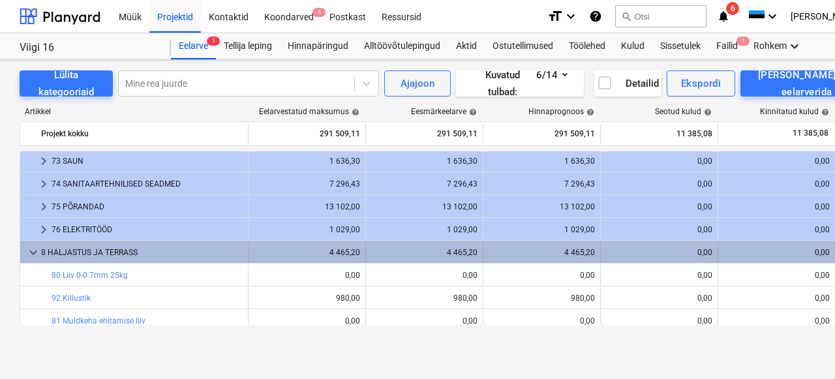
click at [38, 249] on span "keyboard_arrow_down" at bounding box center [33, 253] width 16 height 16
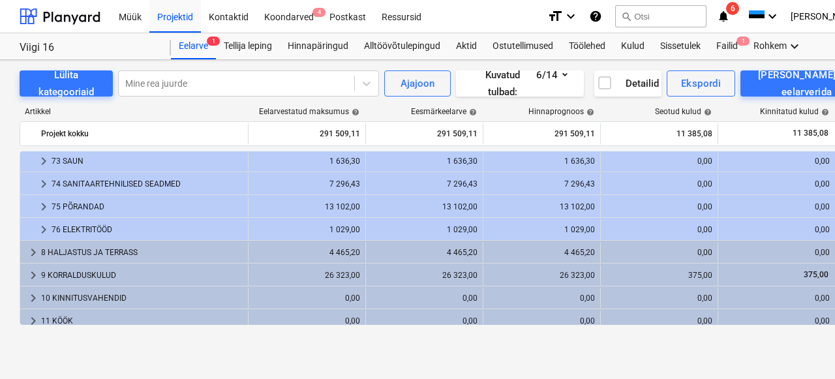
scroll to position [759, 0]
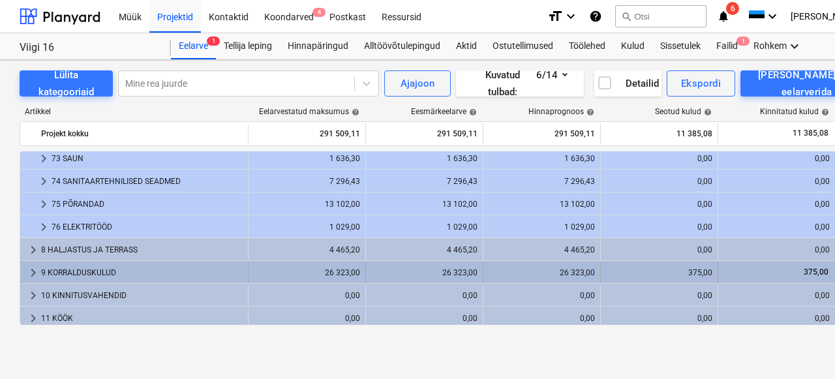
click at [87, 271] on div "9 KORRALDUSKULUD" at bounding box center [142, 272] width 202 height 21
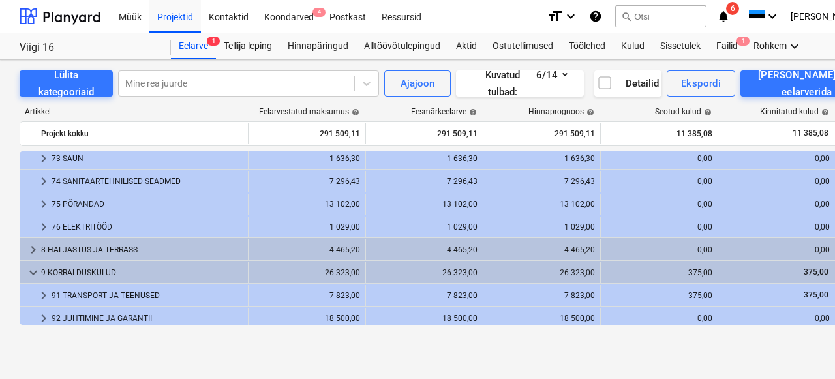
scroll to position [808, 0]
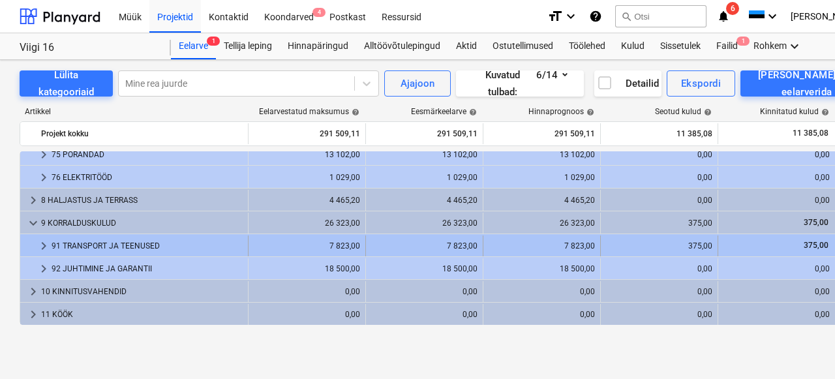
click at [93, 251] on div "91 TRANSPORT JA TEENUSED" at bounding box center [147, 246] width 191 height 21
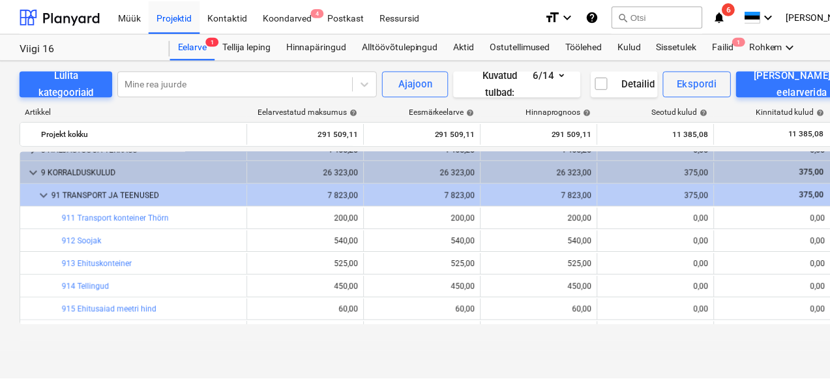
scroll to position [316, 0]
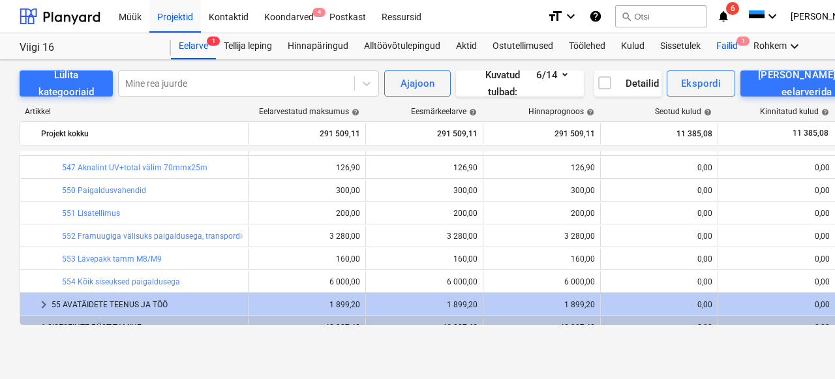
click at [727, 44] on div "Failid 1" at bounding box center [726, 46] width 37 height 26
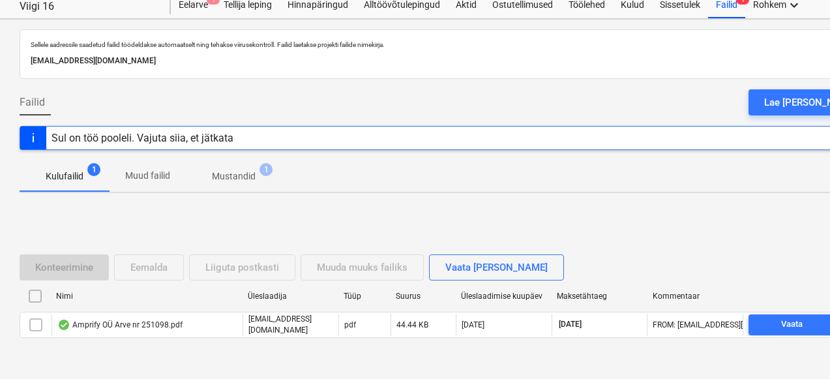
scroll to position [82, 0]
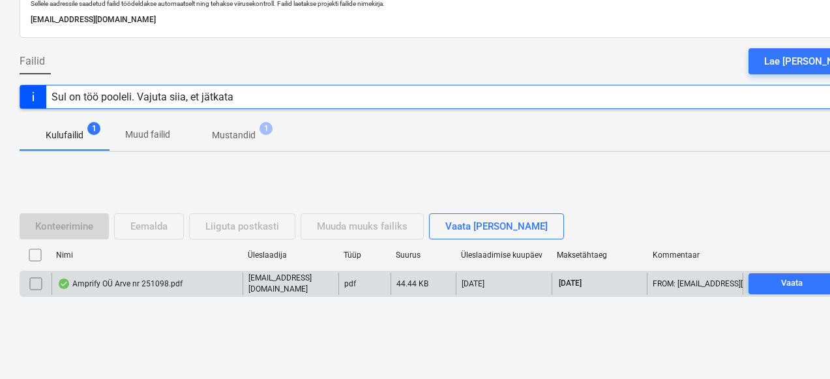
click at [95, 290] on div "Amprify OÜ Arve nr 251098.pdf" at bounding box center [147, 284] width 191 height 22
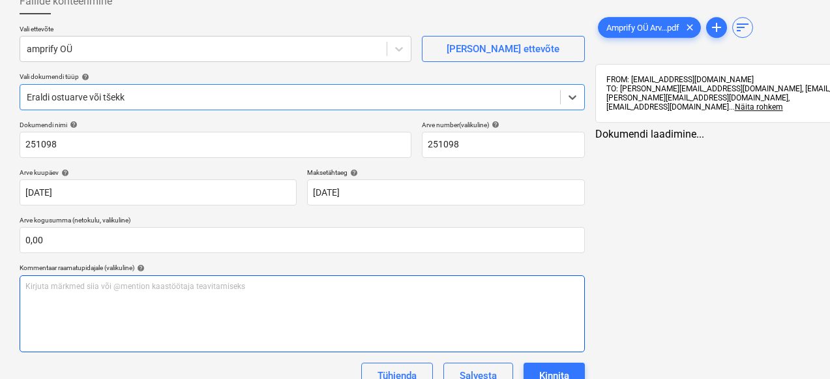
type input "251098"
type input "03 Oct 2025"
type input "02 Nov 2025"
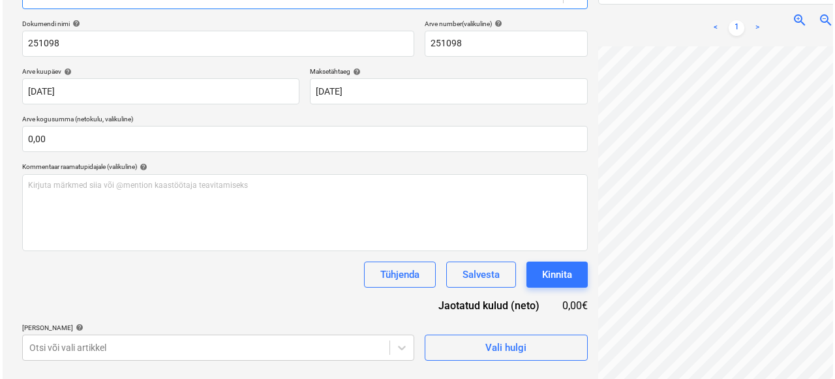
scroll to position [185, 0]
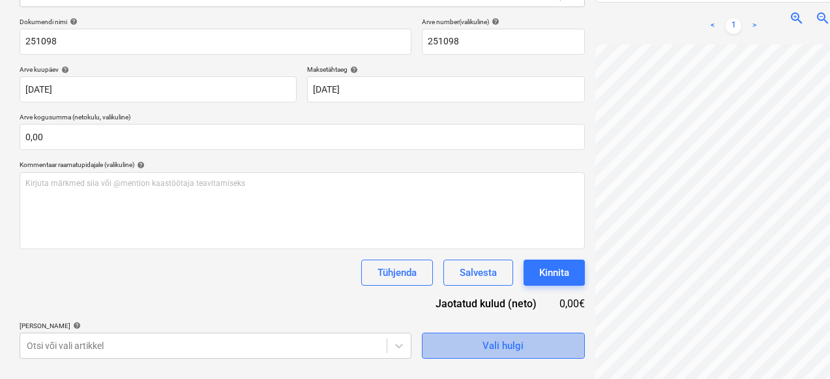
click at [466, 341] on span "Vali hulgi" at bounding box center [503, 345] width 130 height 17
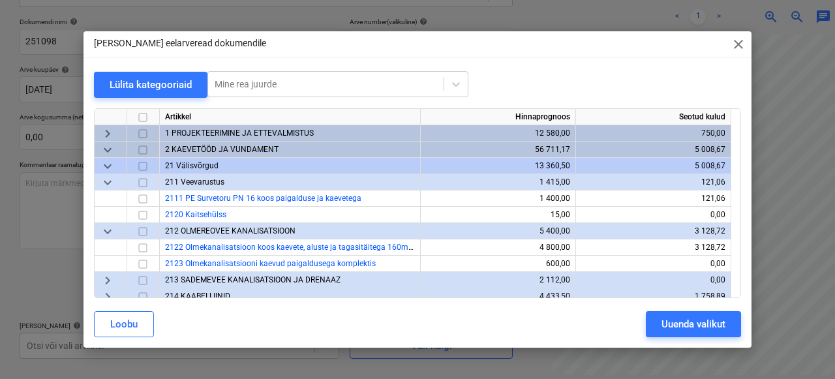
click at [122, 179] on div "keyboard_arrow_down" at bounding box center [111, 182] width 33 height 16
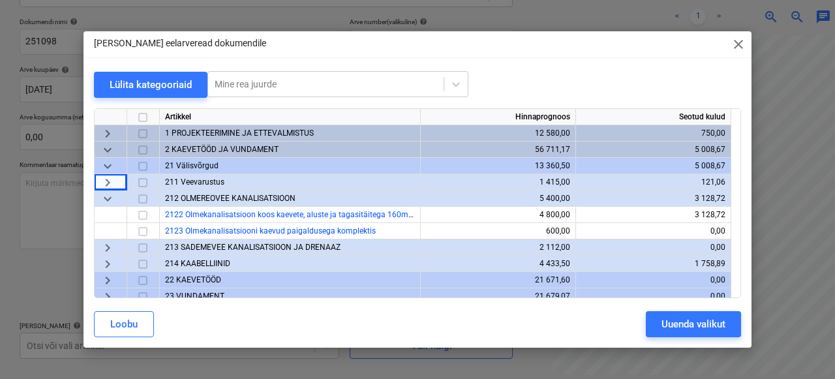
click at [114, 195] on span "keyboard_arrow_down" at bounding box center [108, 199] width 16 height 16
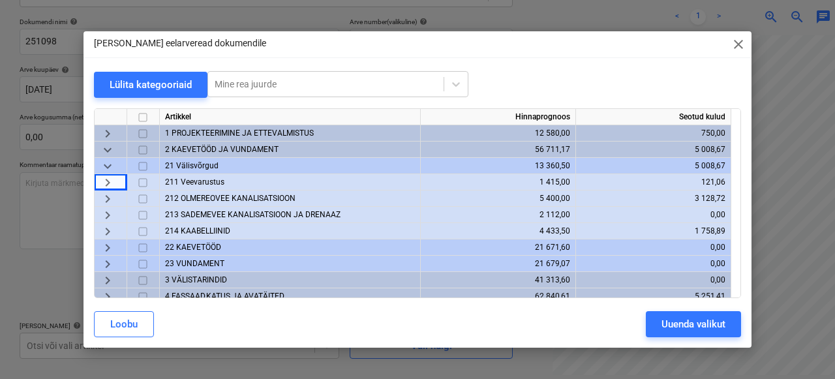
click at [195, 231] on span "214 KAABELLIINID" at bounding box center [197, 230] width 65 height 9
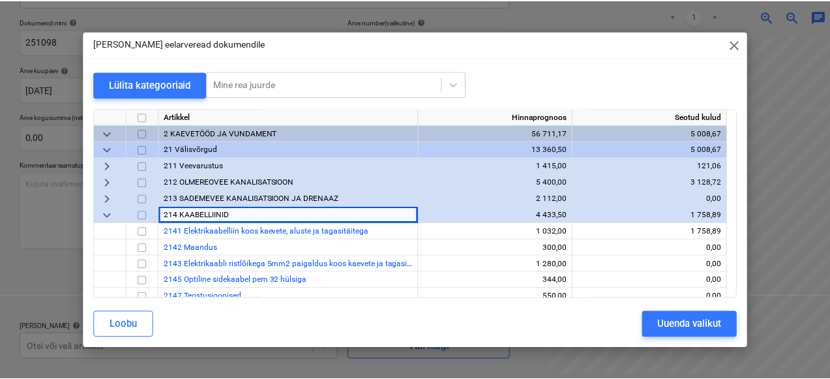
scroll to position [72, 0]
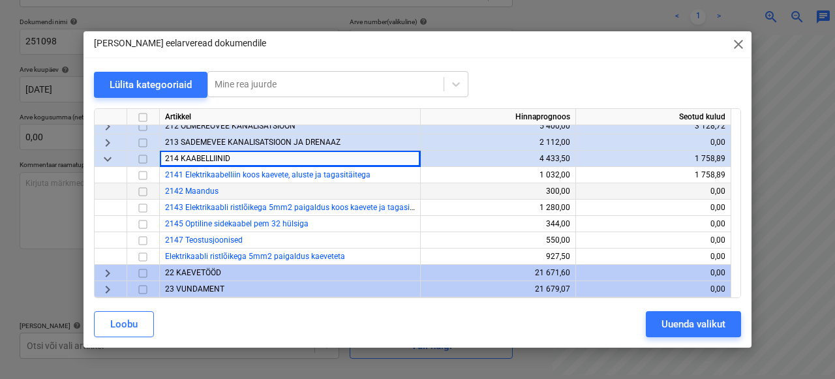
click at [140, 192] on input "checkbox" at bounding box center [143, 192] width 16 height 16
click at [646, 324] on button "Uuenda valikut" at bounding box center [693, 324] width 95 height 26
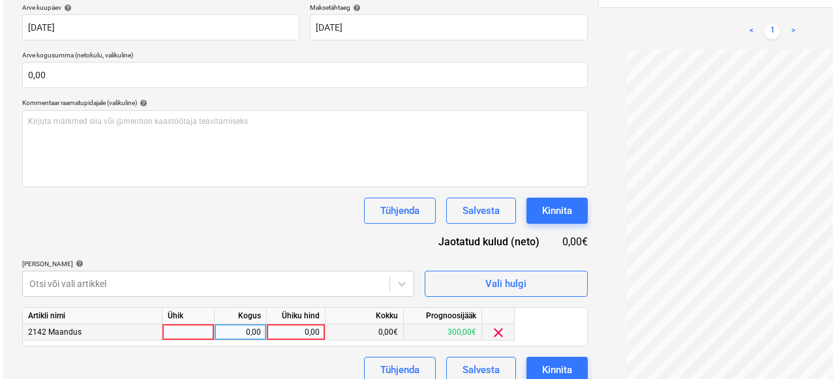
scroll to position [262, 0]
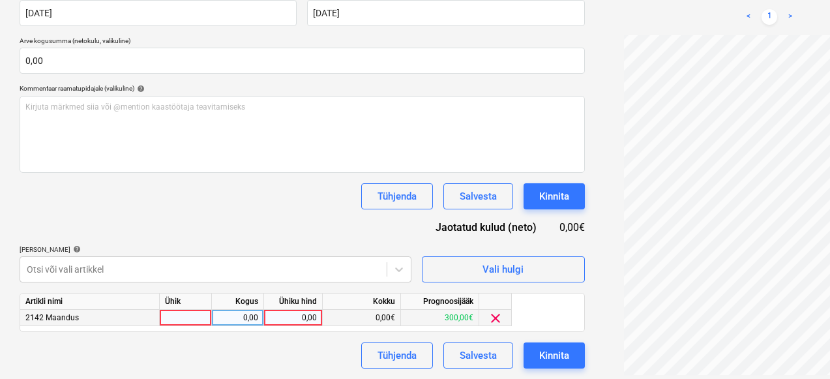
click at [157, 313] on div "2142 Maandus" at bounding box center [90, 318] width 140 height 16
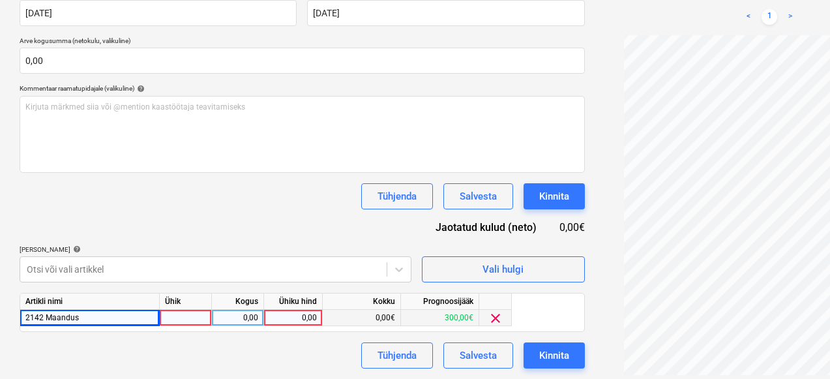
click at [163, 315] on div at bounding box center [186, 318] width 52 height 16
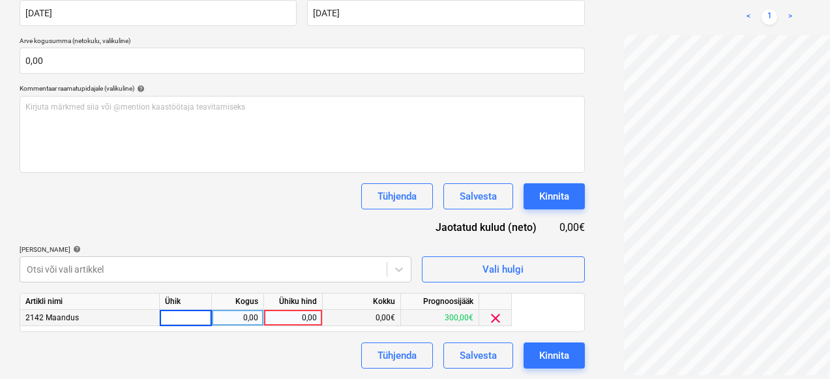
type input "1"
click at [252, 320] on div "0,00" at bounding box center [237, 318] width 41 height 16
click at [276, 316] on div "0,00" at bounding box center [293, 318] width 48 height 16
type input "260"
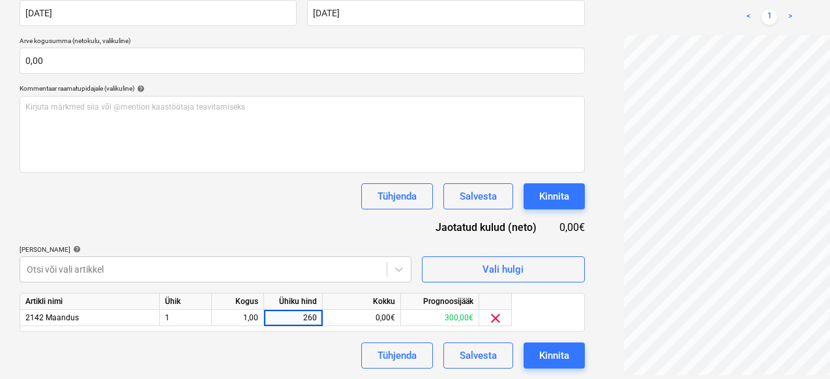
click at [269, 348] on div "Tühjenda Salvesta Kinnita" at bounding box center [303, 355] width 566 height 26
click at [540, 347] on div "Kinnita" at bounding box center [555, 355] width 30 height 17
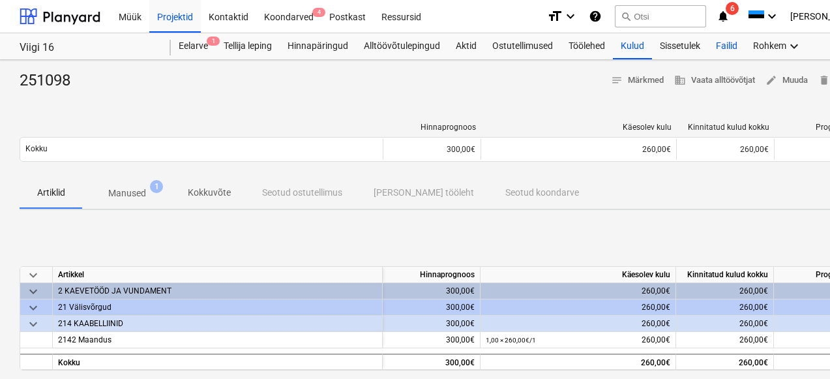
click at [743, 46] on div "Failid" at bounding box center [726, 46] width 37 height 26
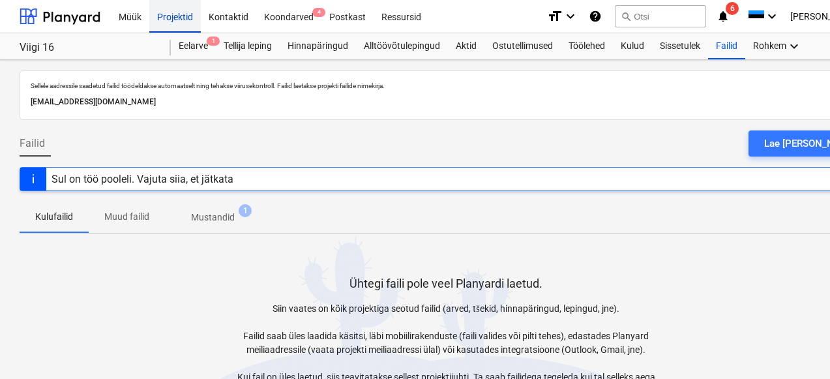
click at [181, 12] on div "Projektid" at bounding box center [175, 15] width 52 height 33
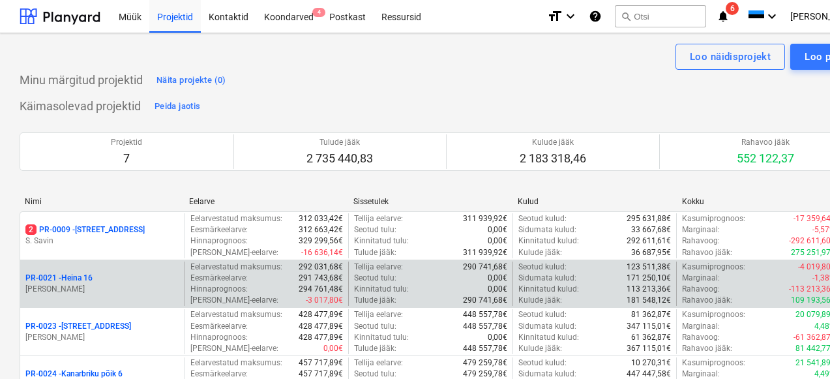
click at [92, 290] on p "E. Remel" at bounding box center [102, 289] width 154 height 11
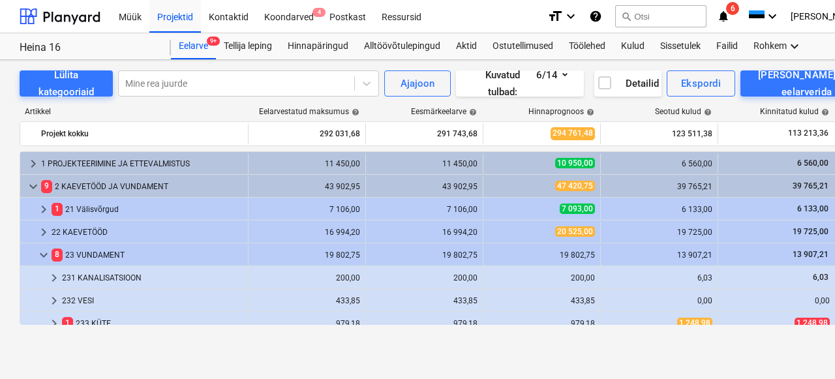
scroll to position [472, 0]
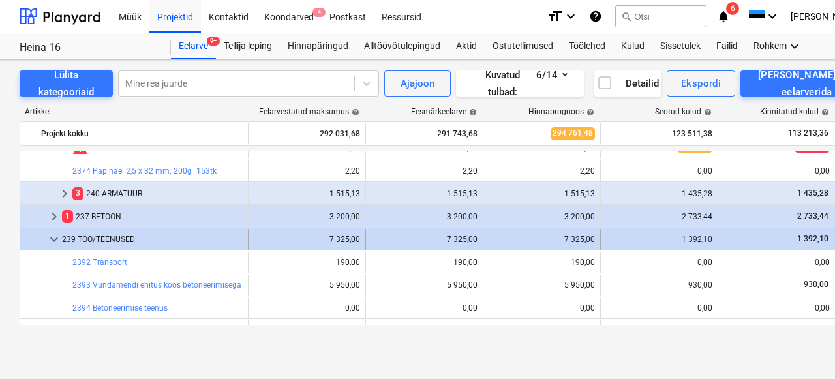
click at [54, 239] on span "keyboard_arrow_down" at bounding box center [54, 240] width 16 height 16
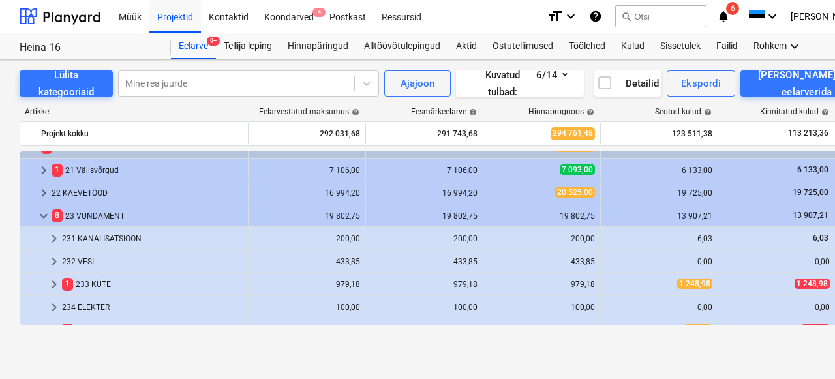
scroll to position [37, 0]
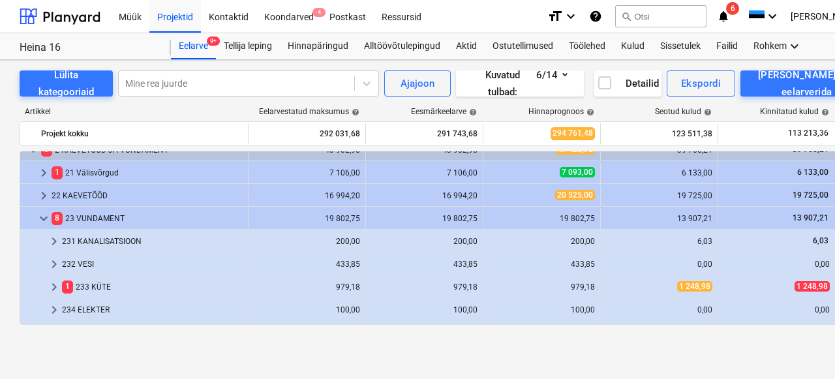
click at [40, 223] on span "keyboard_arrow_down" at bounding box center [44, 219] width 16 height 16
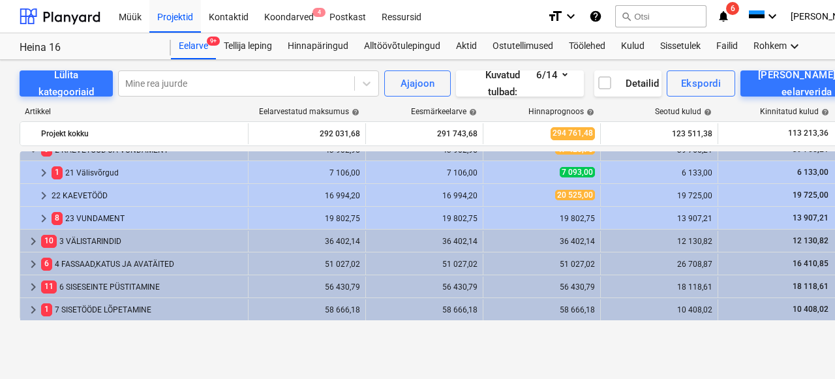
scroll to position [0, 0]
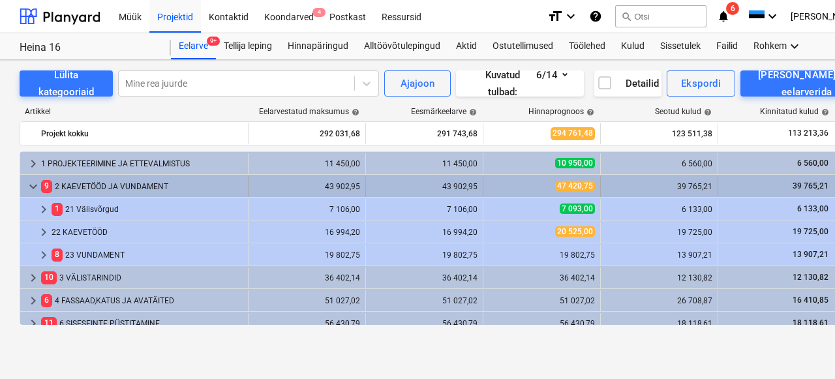
click at [32, 190] on span "keyboard_arrow_down" at bounding box center [33, 187] width 16 height 16
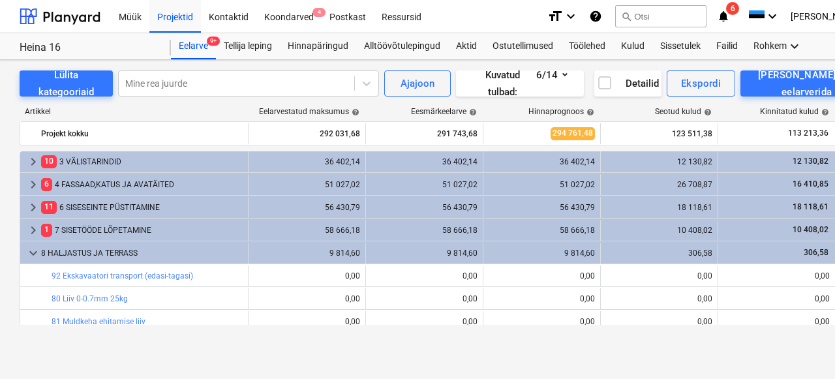
scroll to position [26, 0]
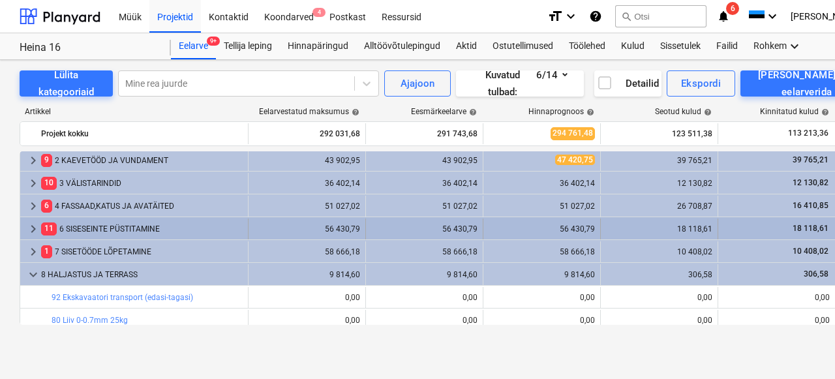
click at [110, 228] on div "11 6 SISESEINTE PÜSTITAMINE" at bounding box center [142, 229] width 202 height 21
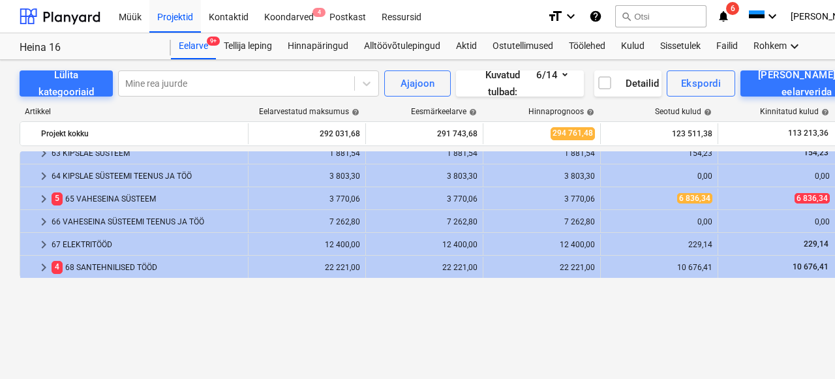
scroll to position [93, 0]
